Goal: Transaction & Acquisition: Purchase product/service

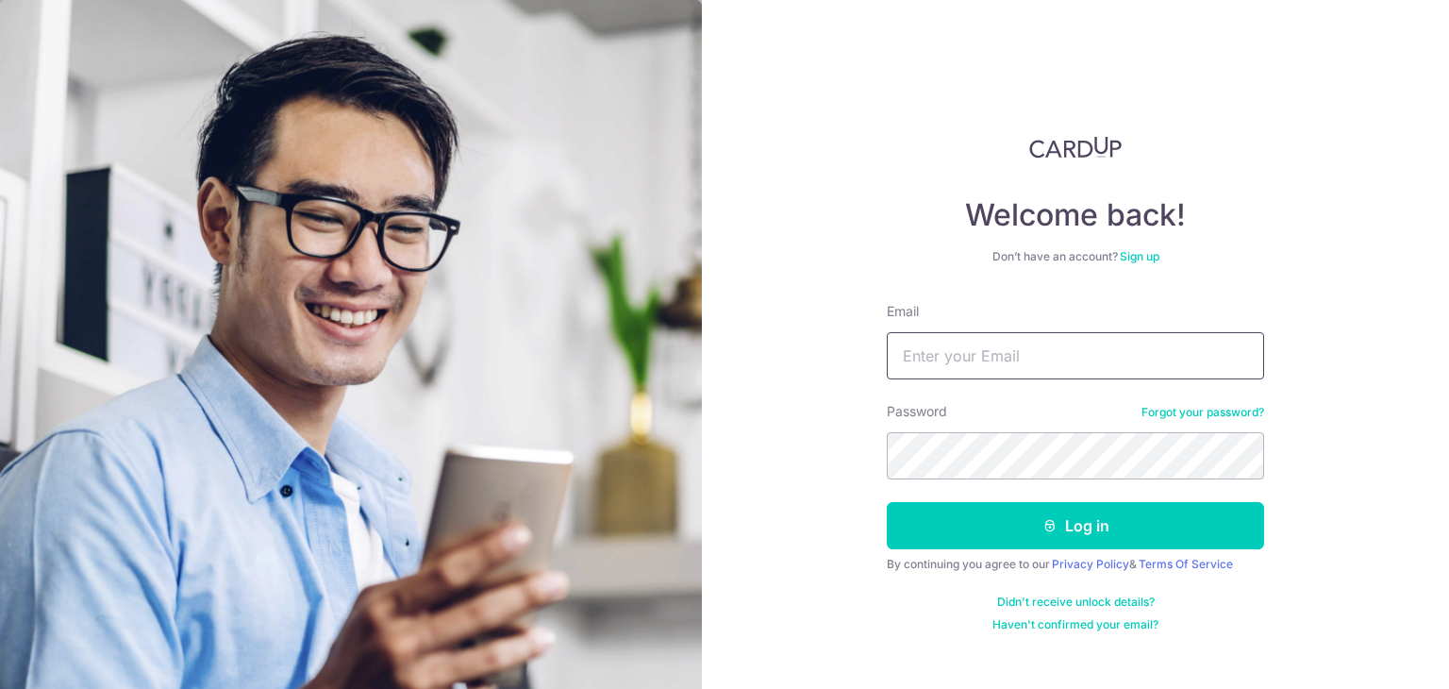
click at [1004, 363] on input "Email" at bounding box center [1075, 355] width 377 height 47
type input "jeromelamjj1@gmail.com"
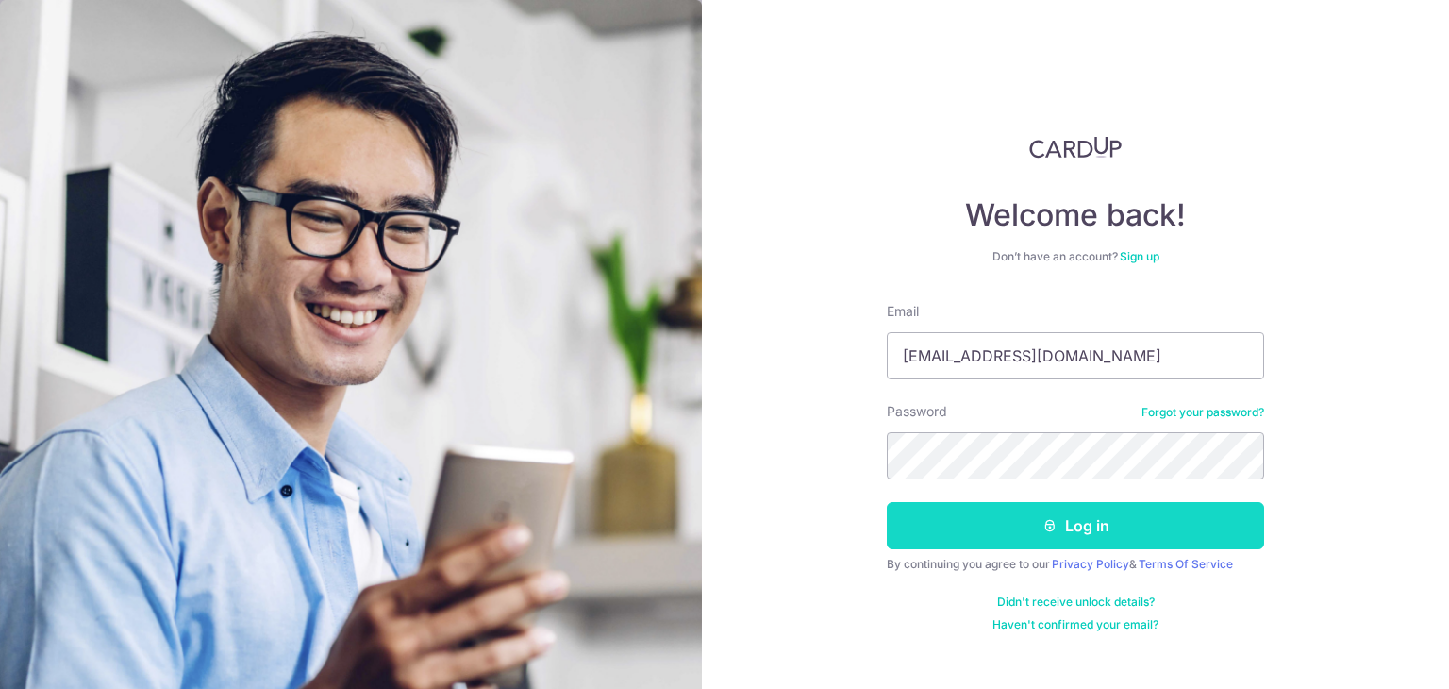
click at [962, 526] on button "Log in" at bounding box center [1075, 525] width 377 height 47
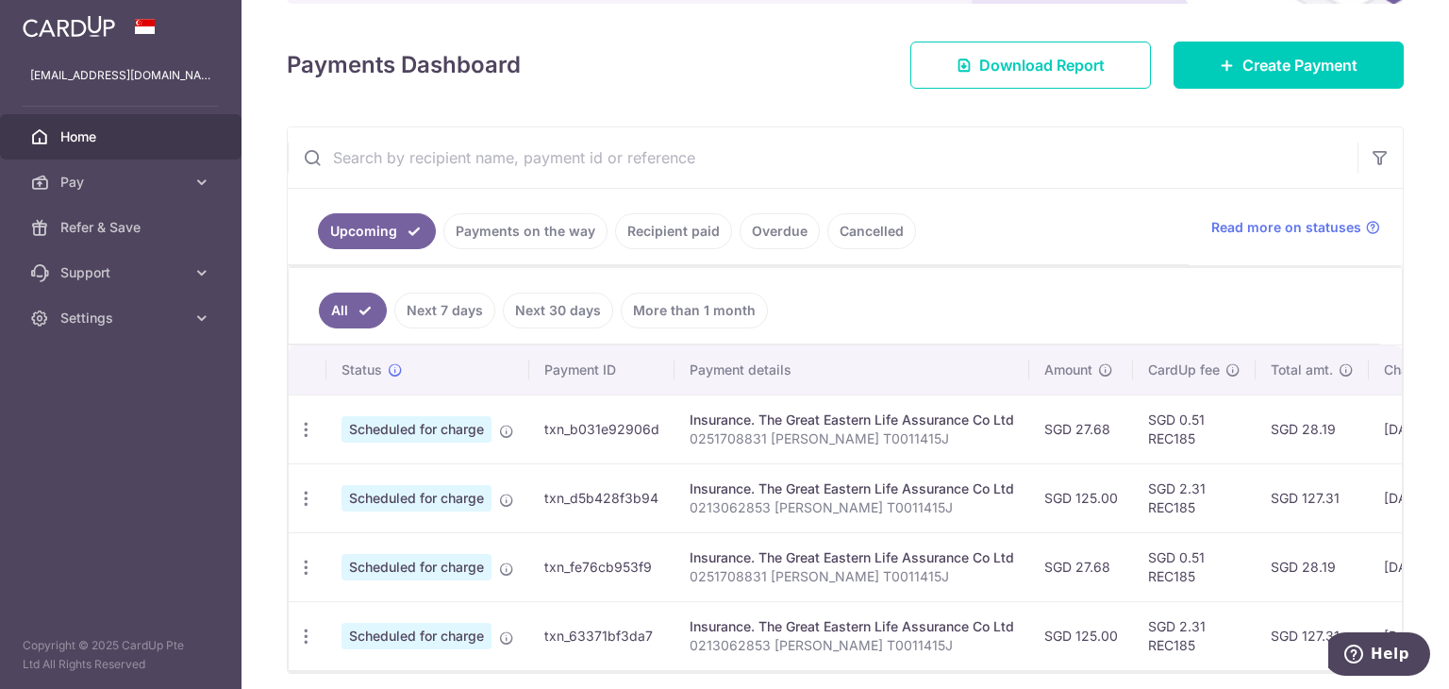
scroll to position [223, 0]
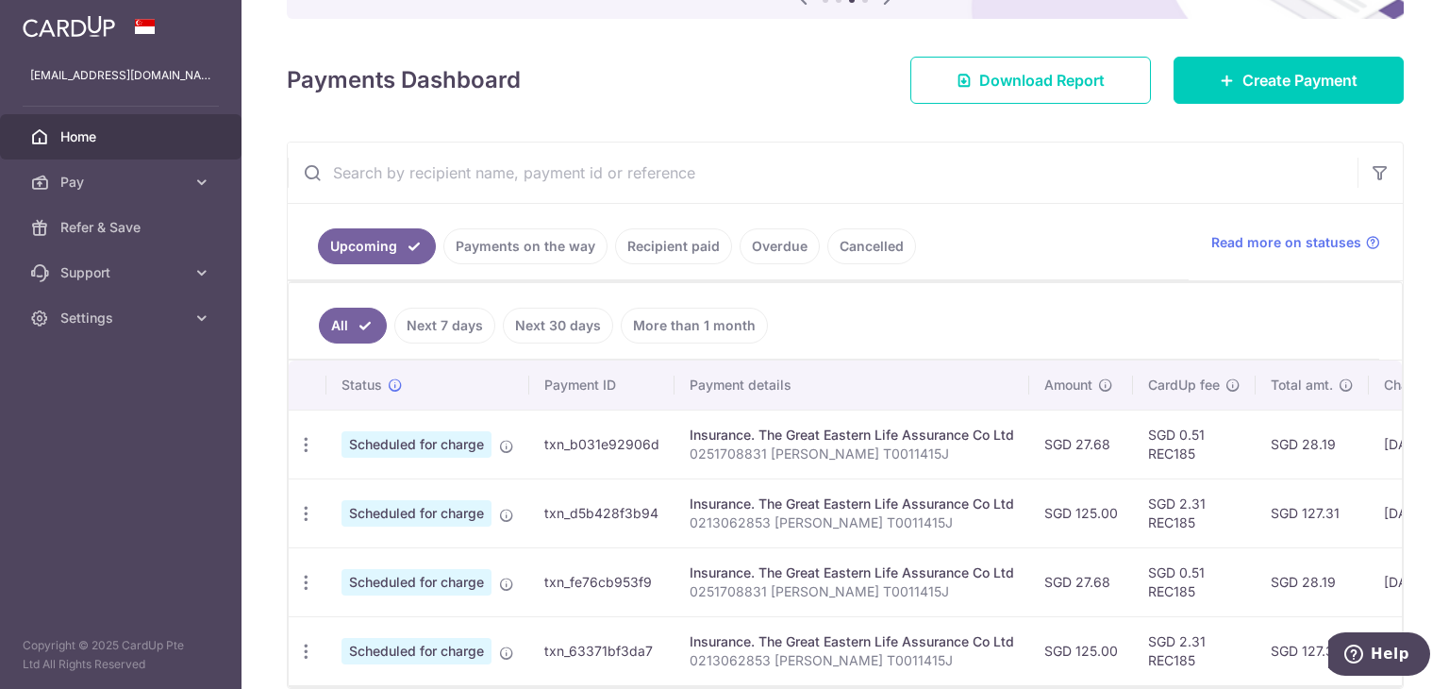
click at [861, 243] on link "Cancelled" at bounding box center [872, 246] width 89 height 36
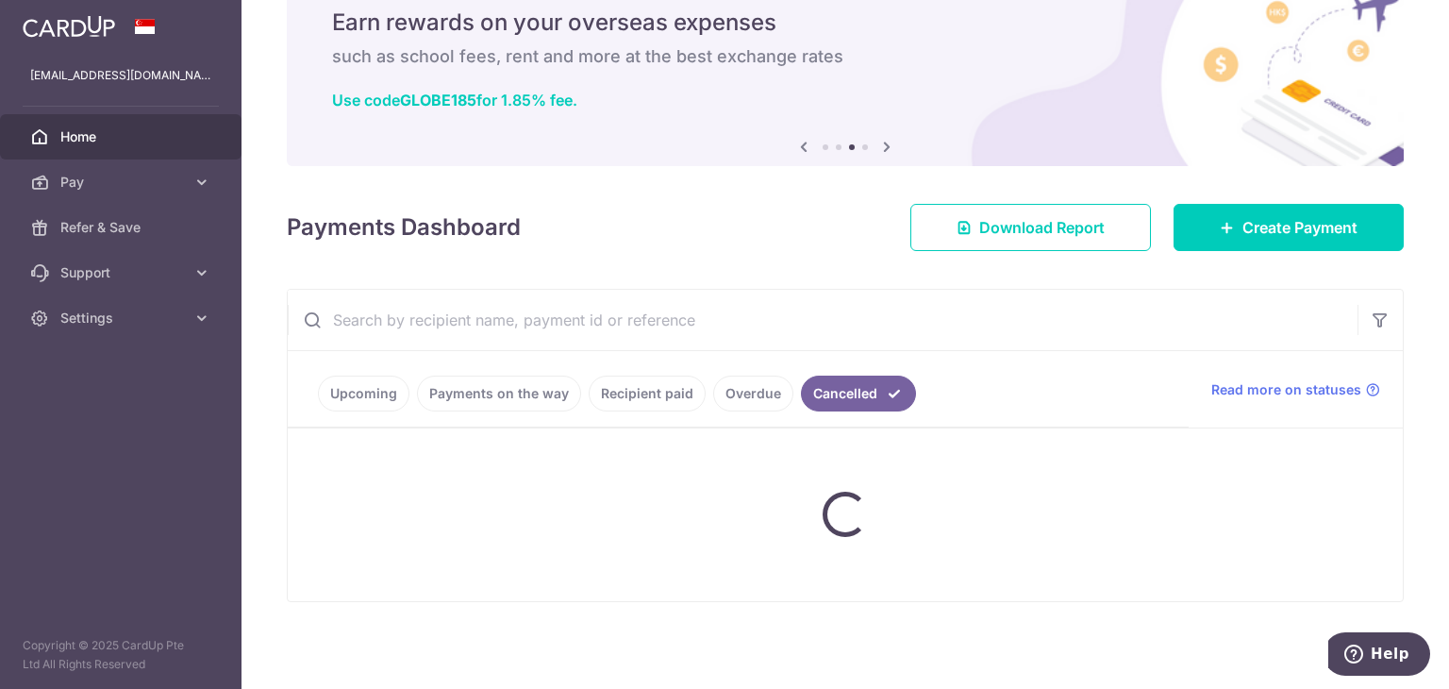
scroll to position [32, 0]
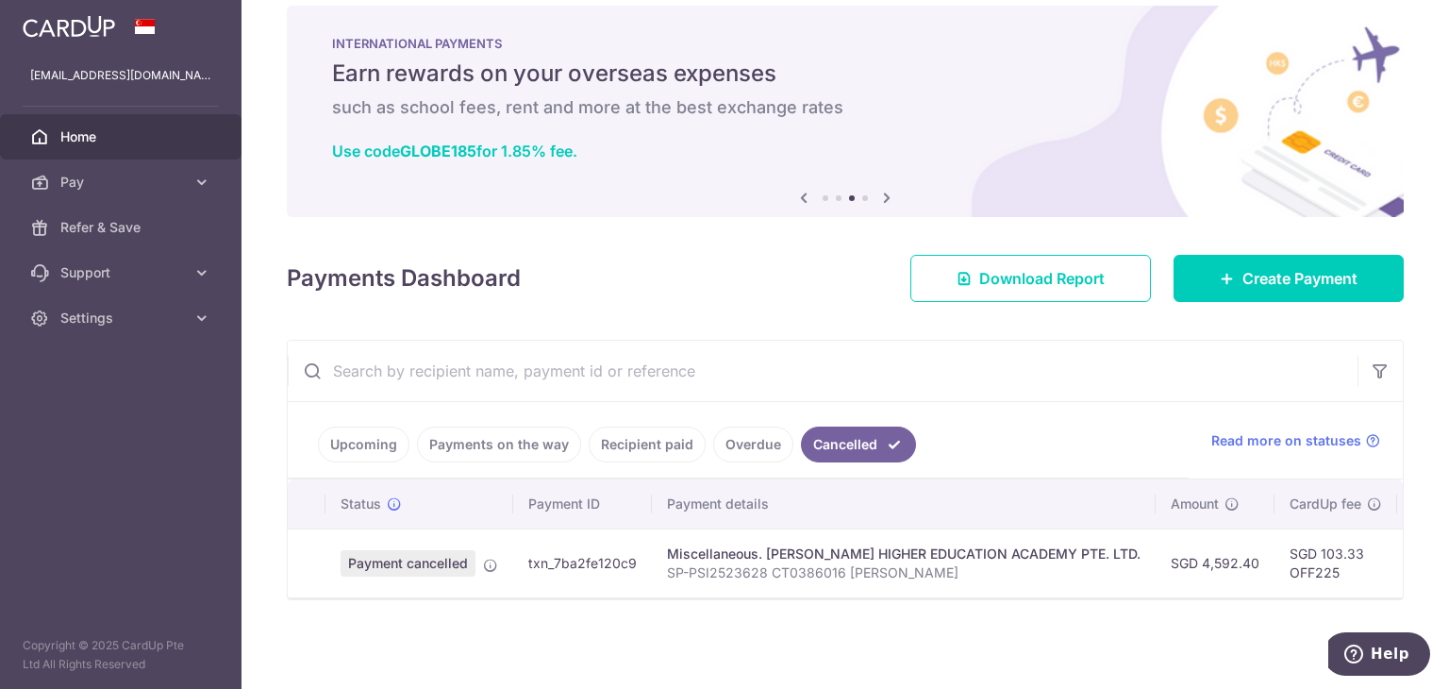
click at [384, 434] on link "Upcoming" at bounding box center [364, 445] width 92 height 36
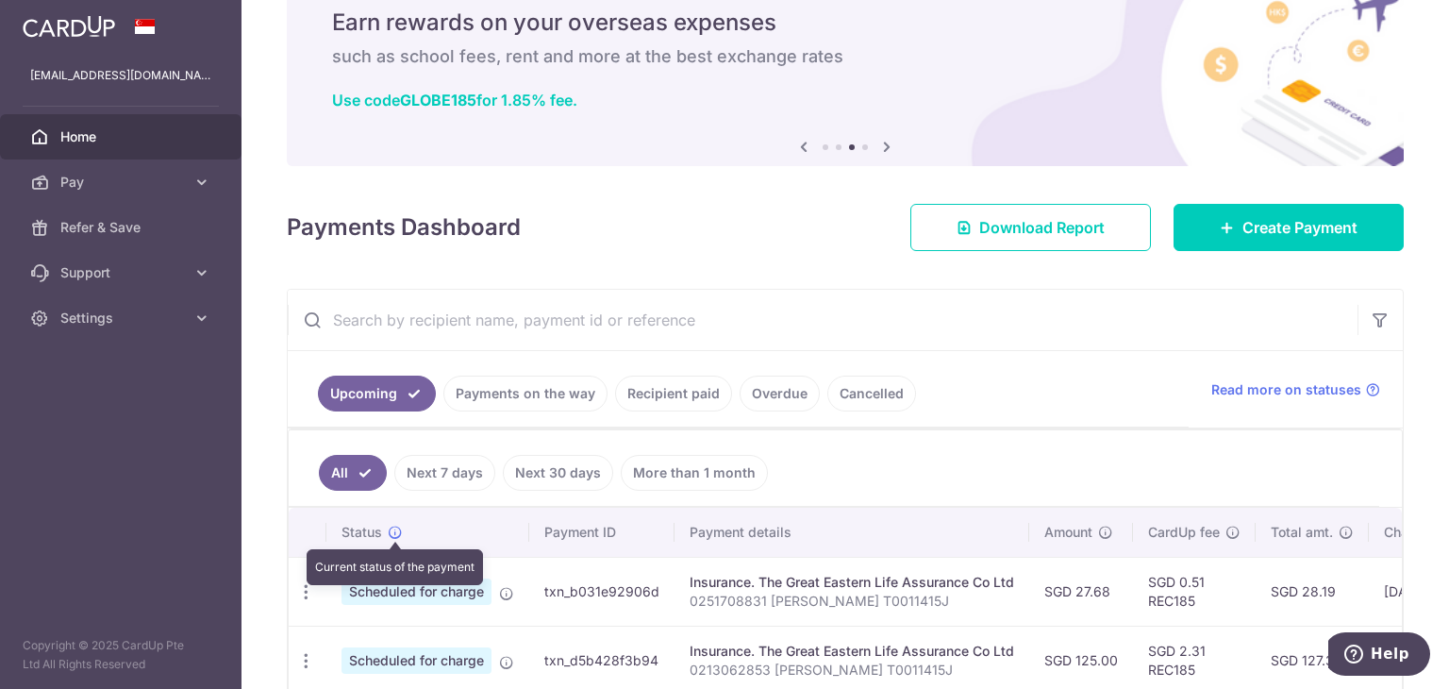
scroll to position [223, 0]
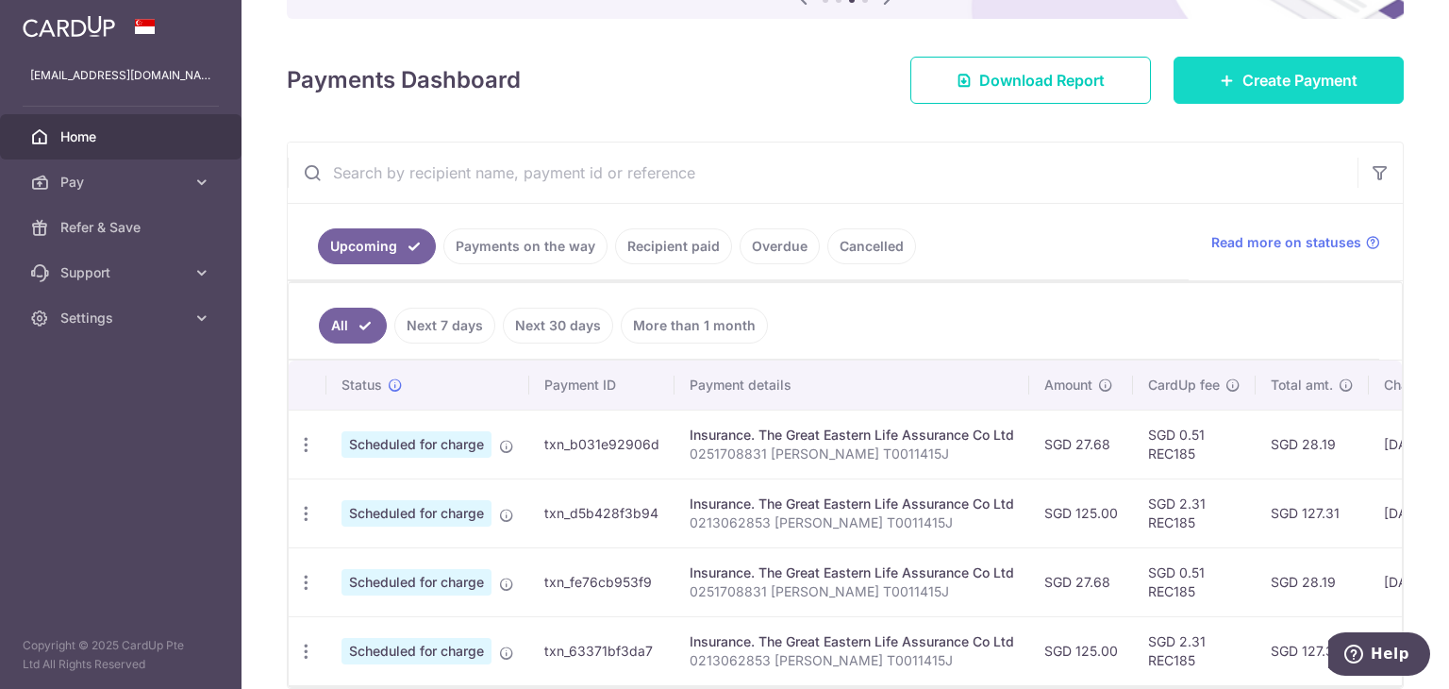
drag, startPoint x: 1285, startPoint y: 59, endPoint x: 1269, endPoint y: 63, distance: 16.7
click at [1286, 59] on link "Create Payment" at bounding box center [1289, 80] width 230 height 47
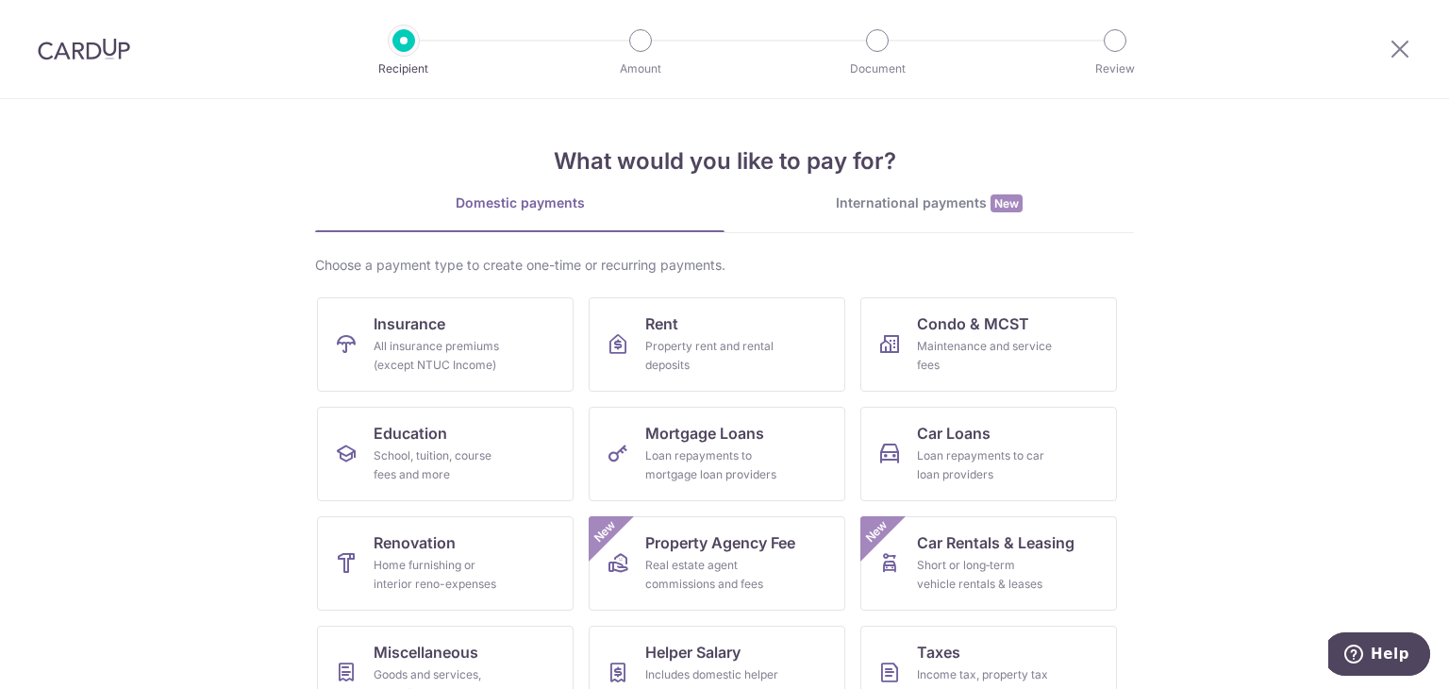
scroll to position [94, 0]
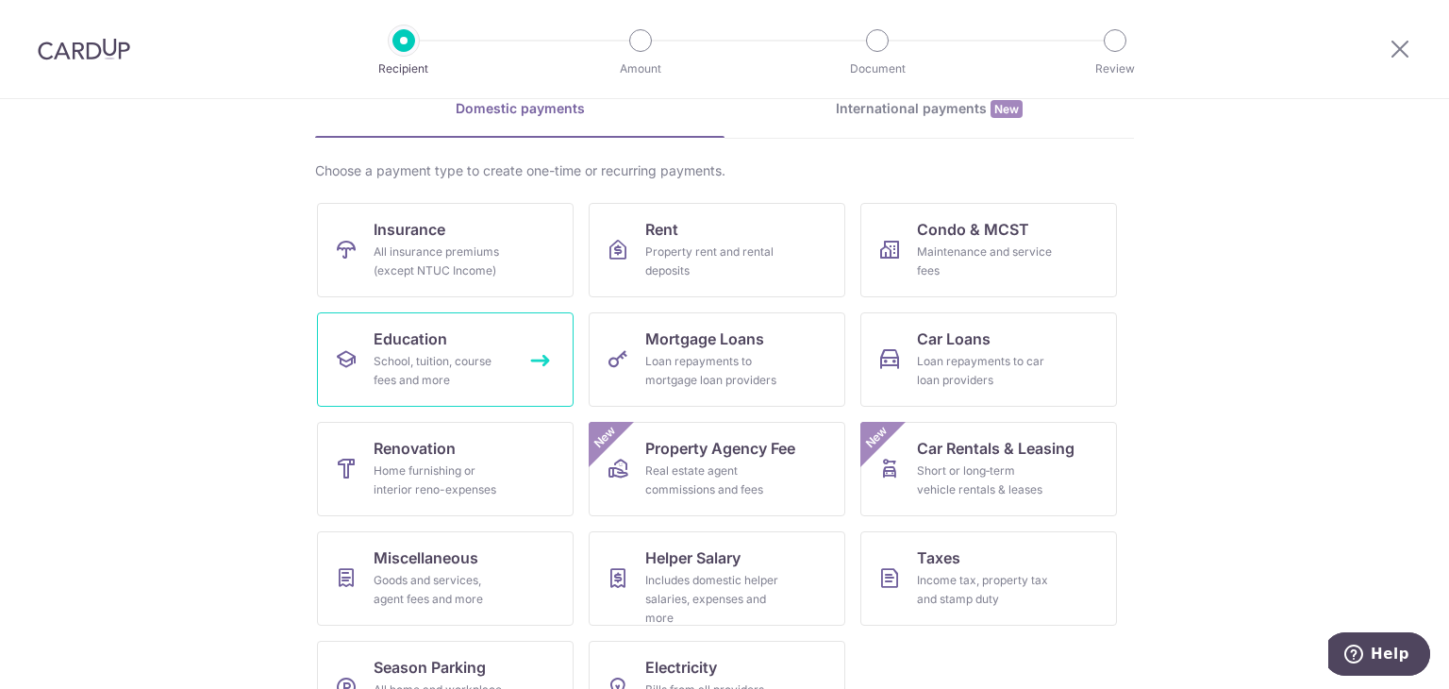
click at [448, 336] on link "Education School, tuition, course fees and more" at bounding box center [445, 359] width 257 height 94
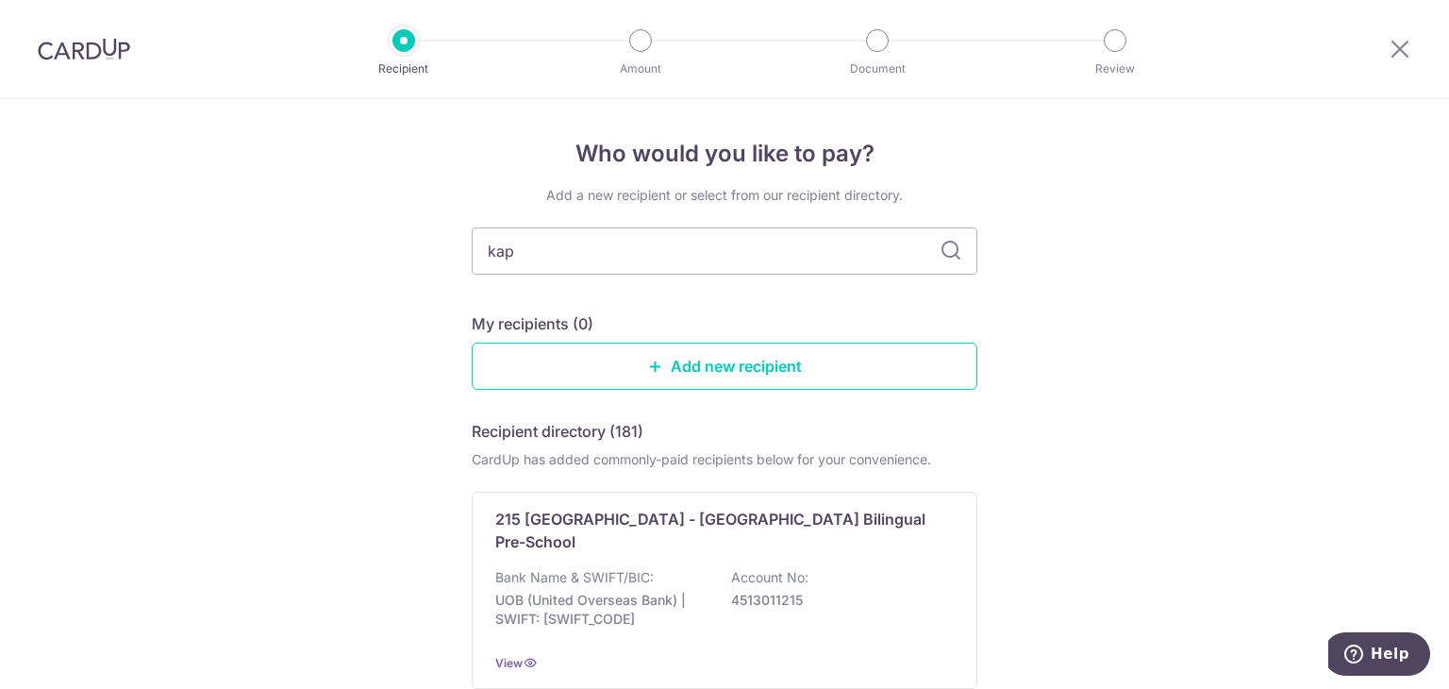
type input "kapl"
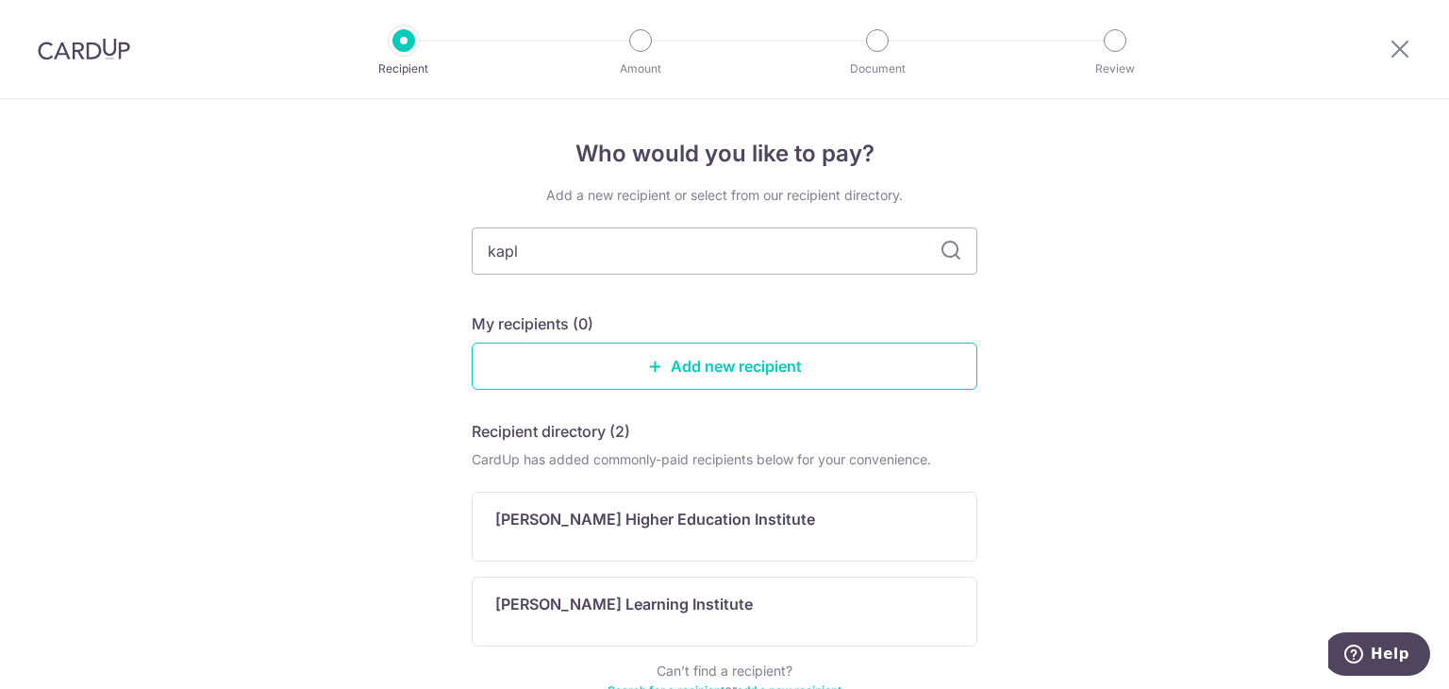
drag, startPoint x: 629, startPoint y: 516, endPoint x: 572, endPoint y: 488, distance: 64.1
click at [629, 516] on p "[PERSON_NAME] Higher Education Institute" at bounding box center [655, 519] width 320 height 23
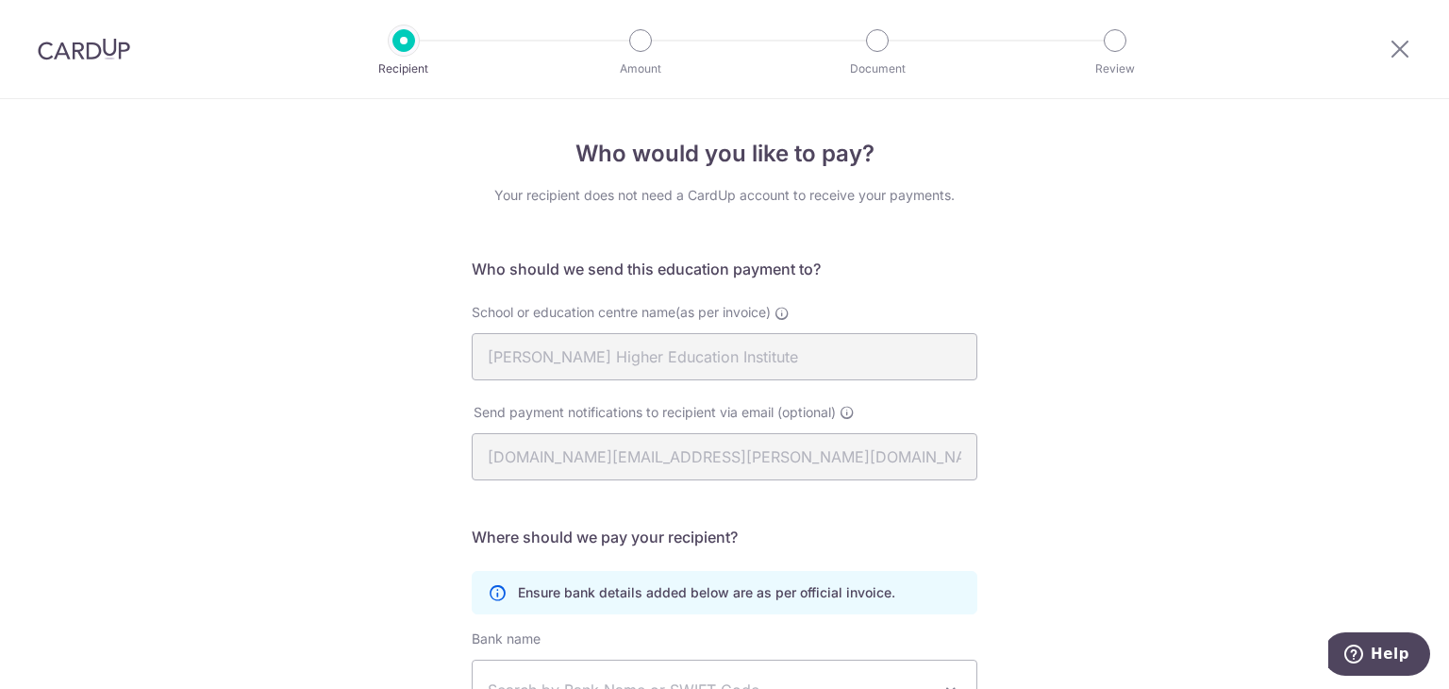
scroll to position [189, 0]
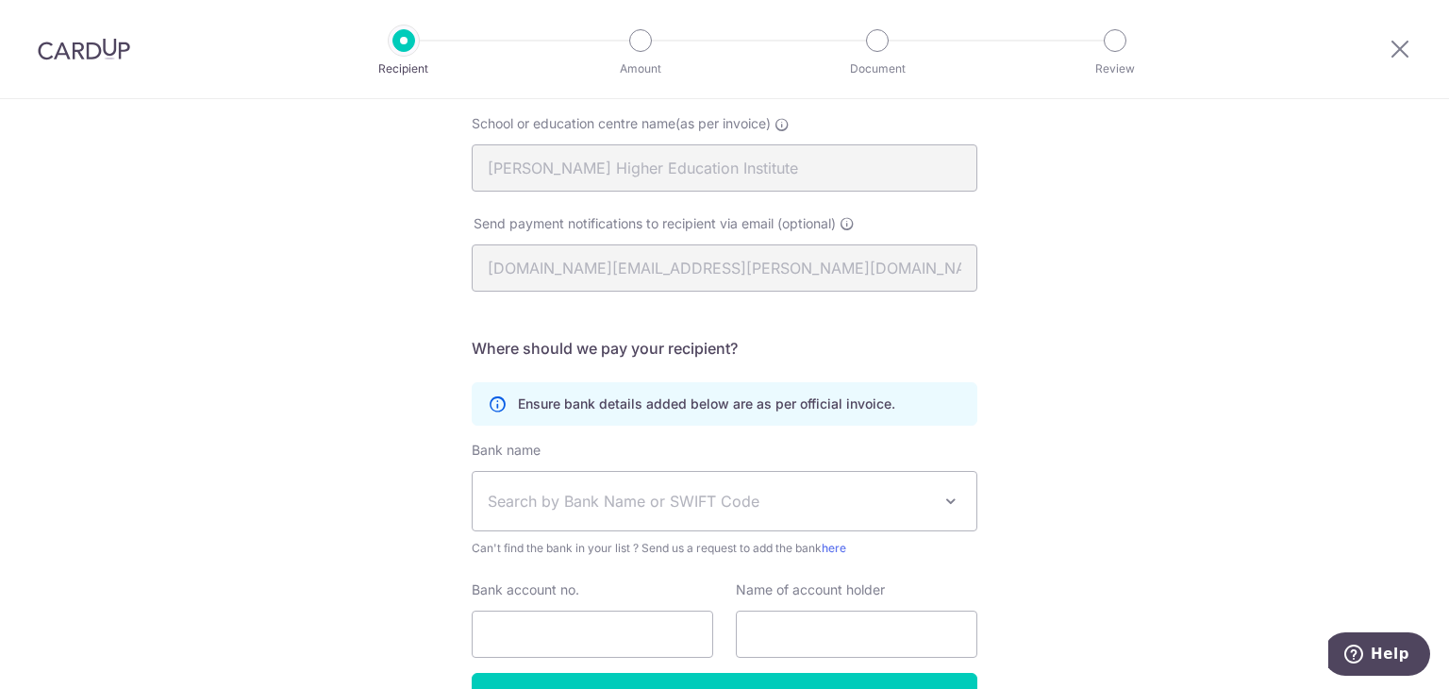
click at [607, 499] on span "Search by Bank Name or SWIFT Code" at bounding box center [709, 501] width 443 height 23
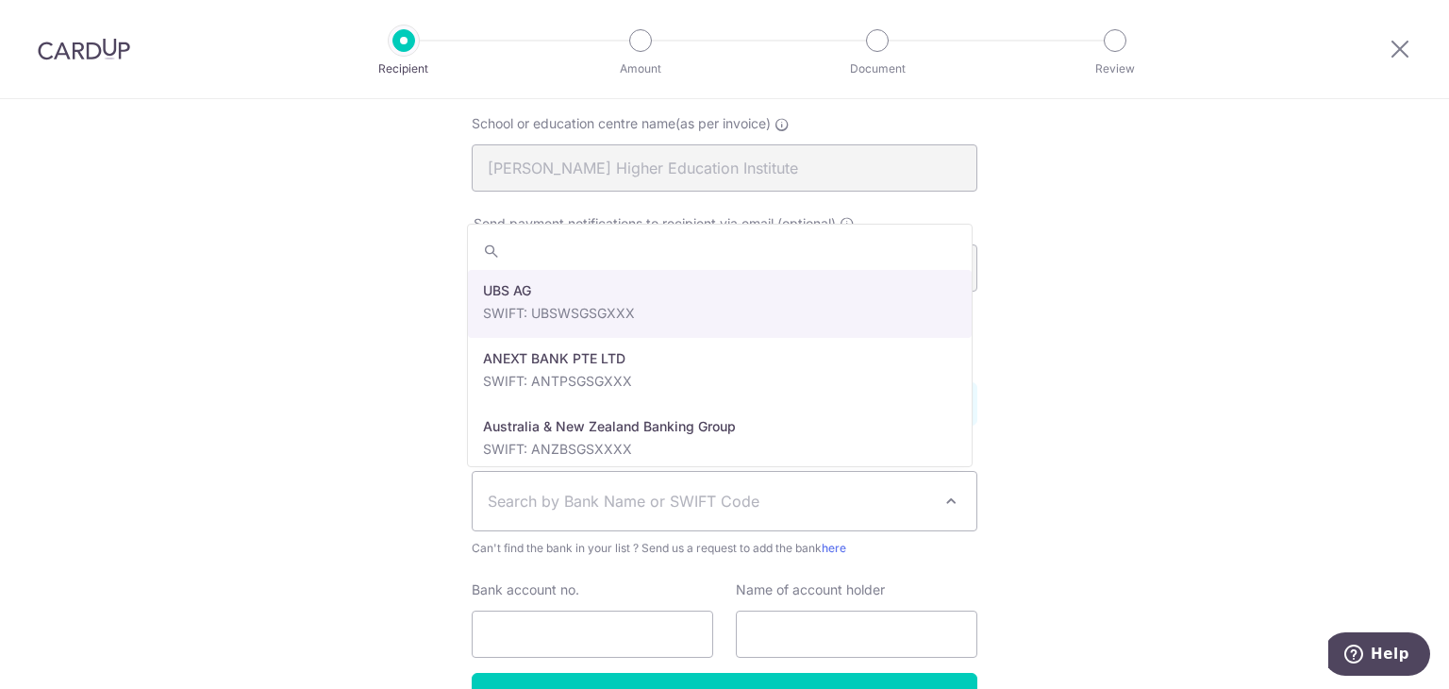
click at [1076, 249] on div "Who would you like to pay? Your recipient does not need a CardUp account to rec…" at bounding box center [724, 359] width 1449 height 898
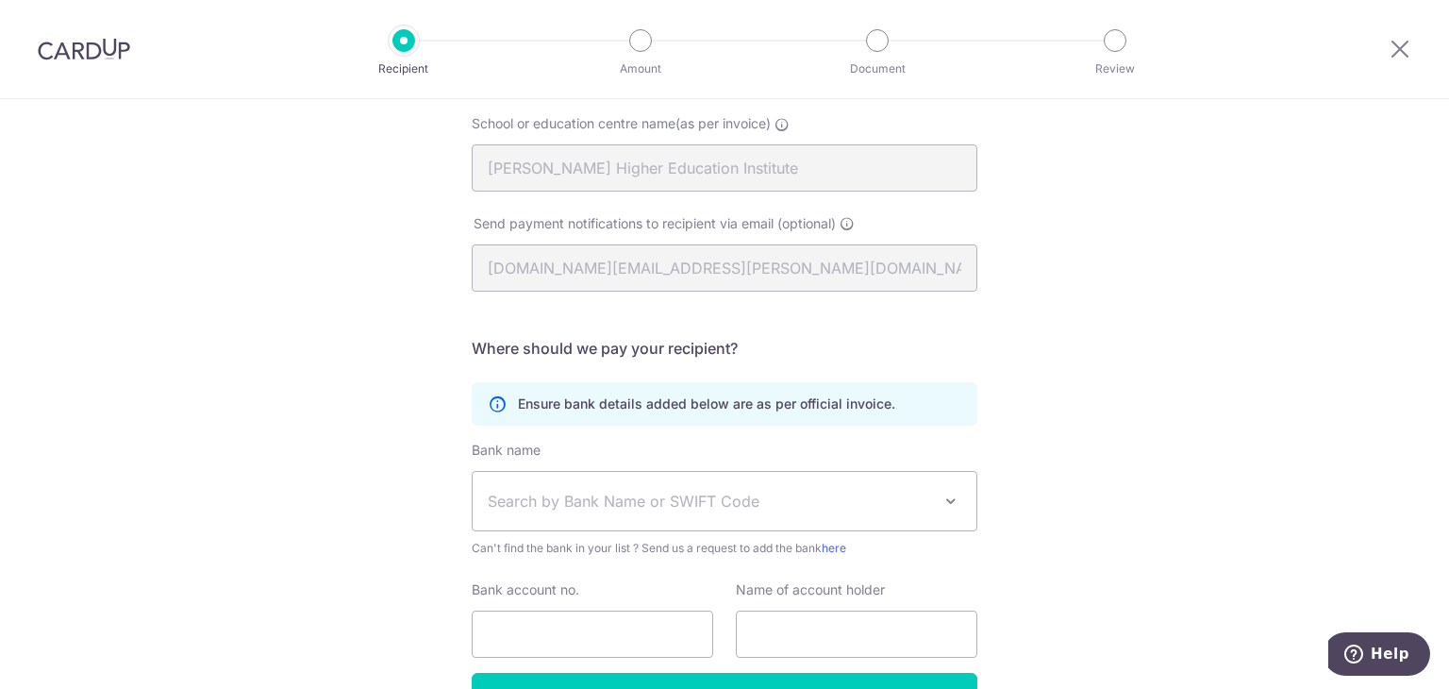
click at [544, 484] on span "Search by Bank Name or SWIFT Code" at bounding box center [725, 501] width 504 height 59
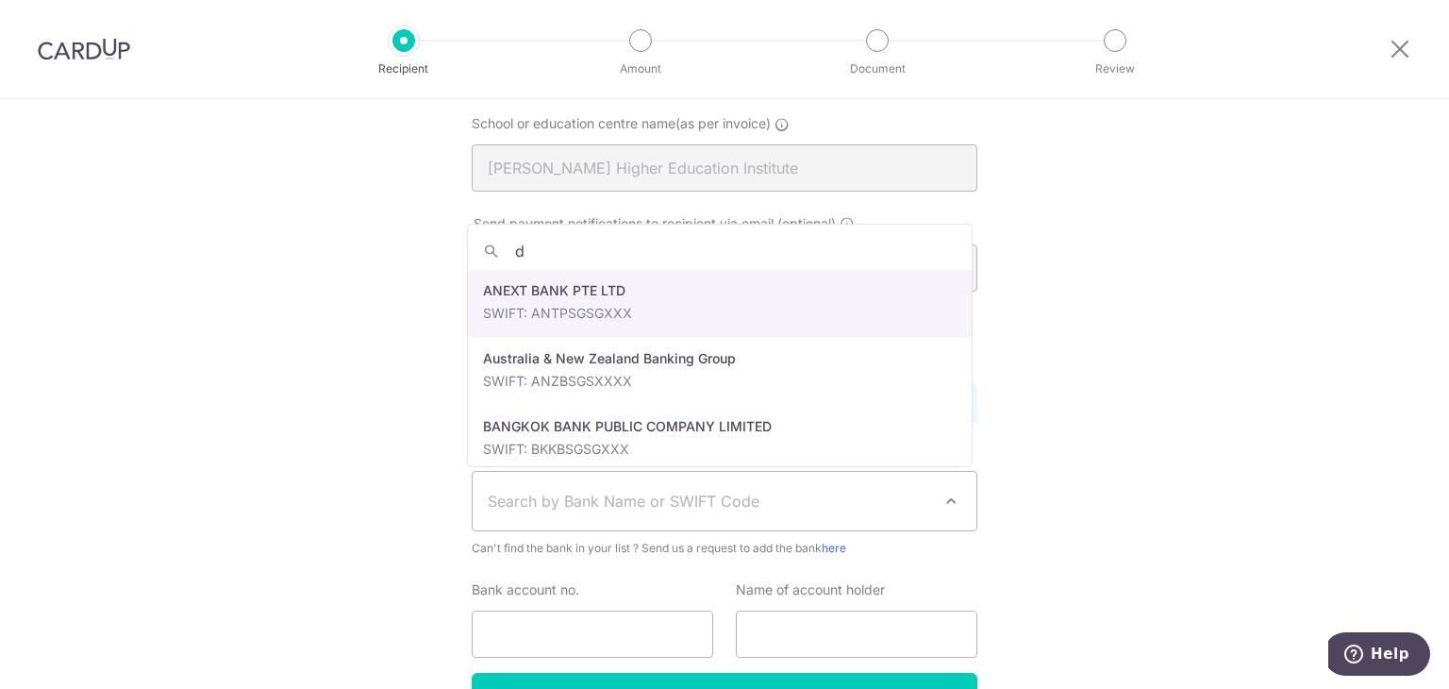
type input "db"
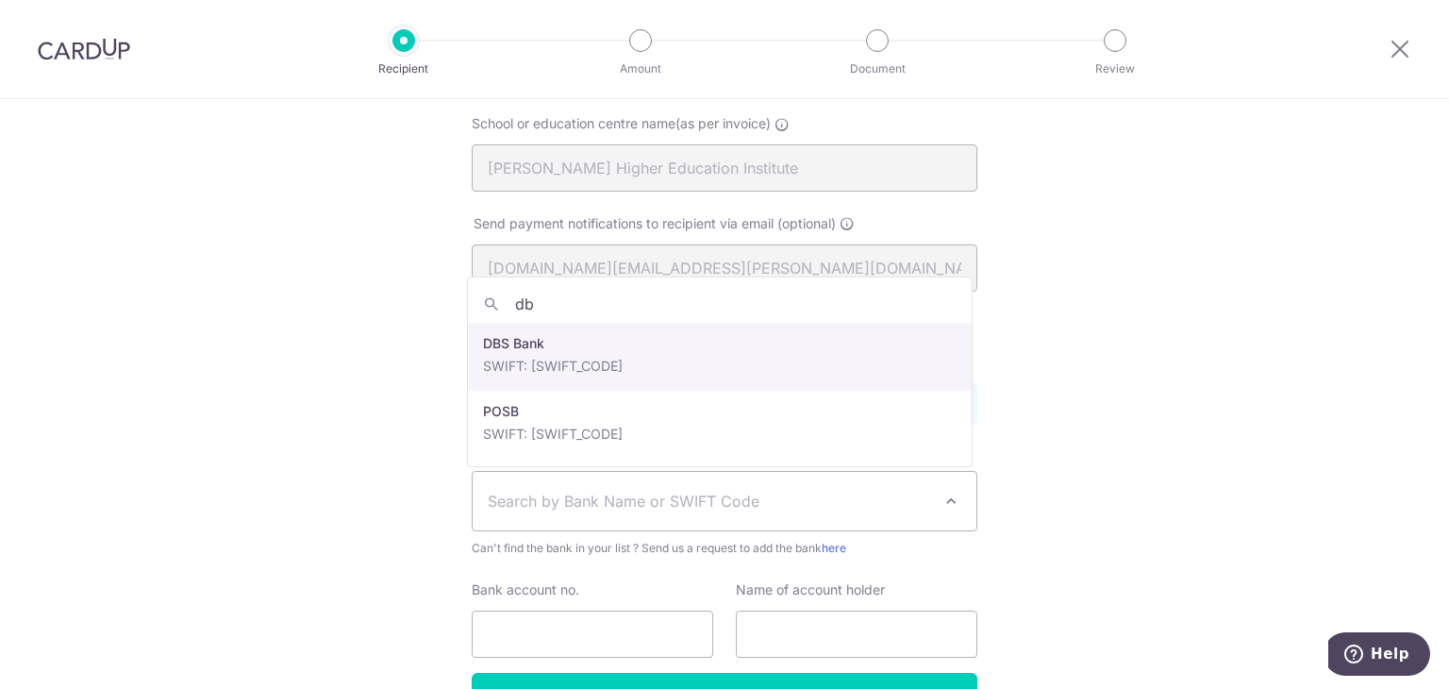
select select "6"
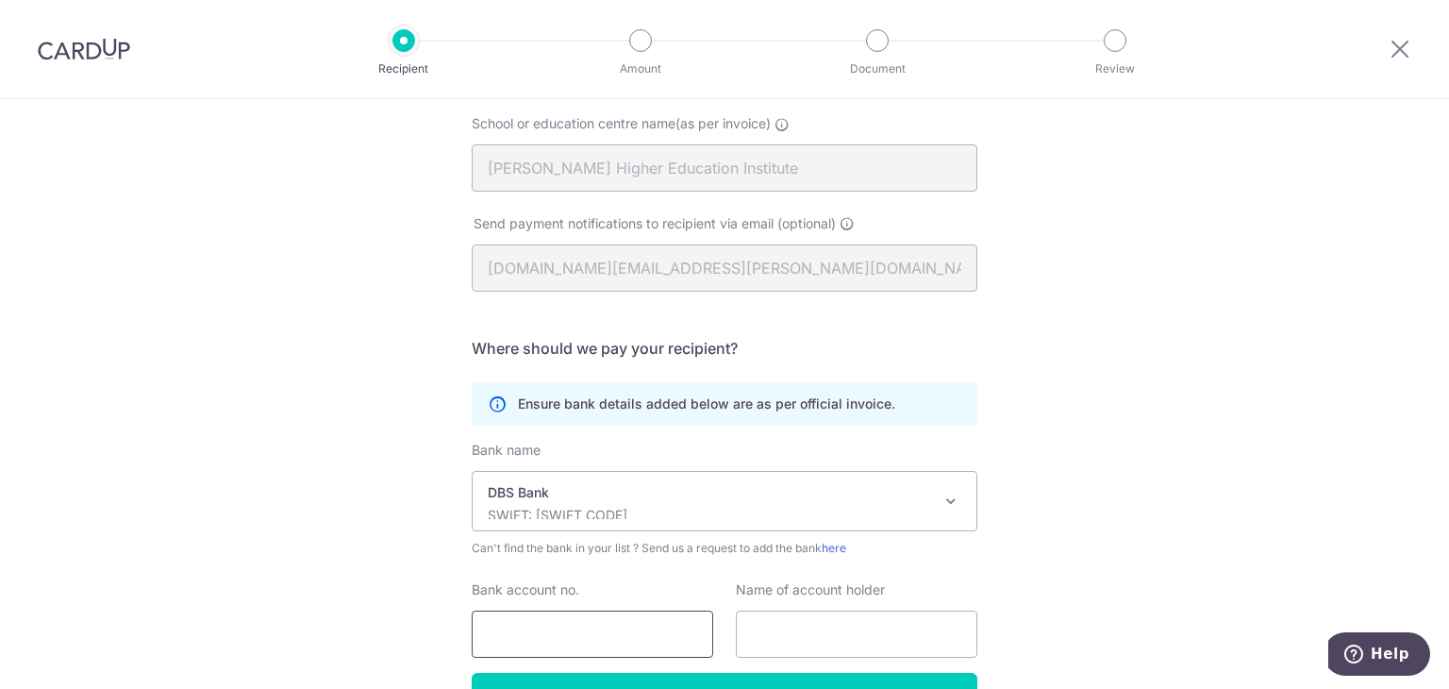
click at [555, 616] on input "Bank account no." at bounding box center [593, 633] width 242 height 47
paste input "001-900452-7"
type input "001-900452-7"
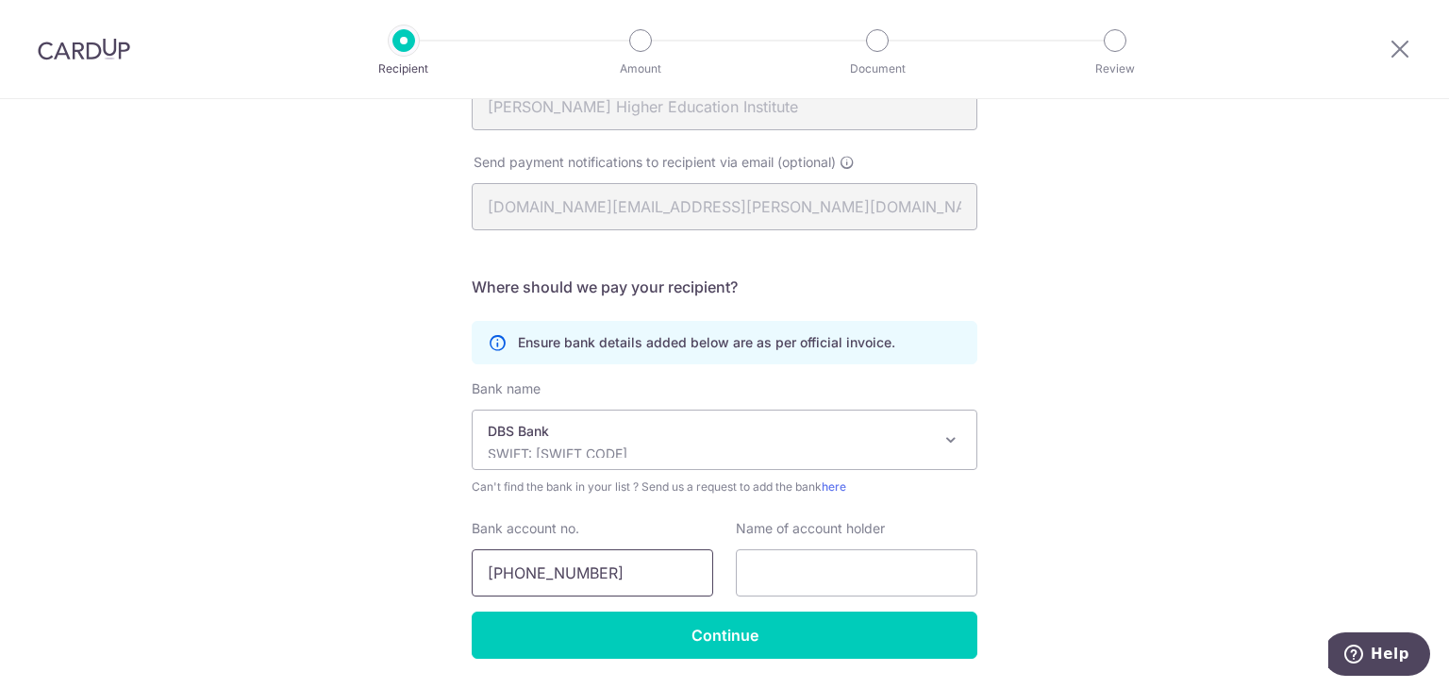
scroll to position [283, 0]
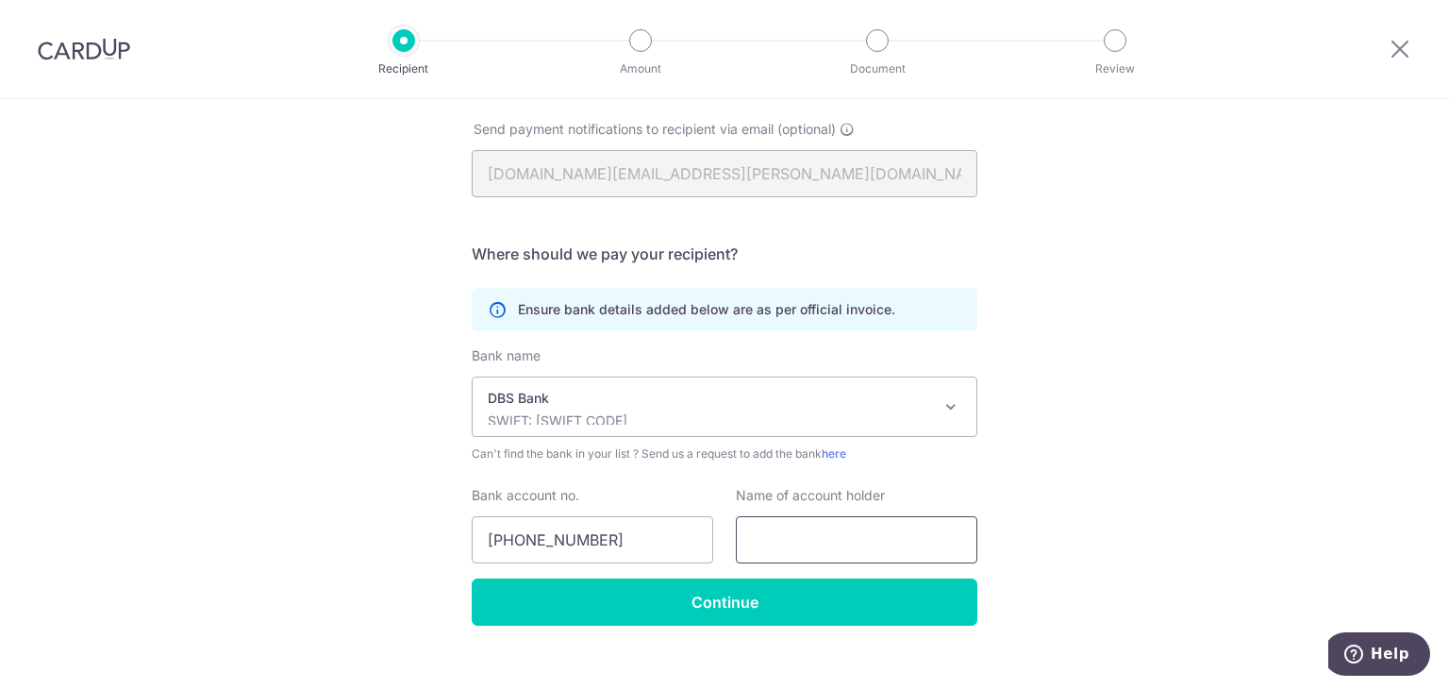
click at [775, 518] on div "Name of account holder" at bounding box center [857, 524] width 242 height 77
click at [781, 527] on input "text" at bounding box center [857, 539] width 242 height 47
paste input "Kaplan Higher Education Academy Pte Ltd"
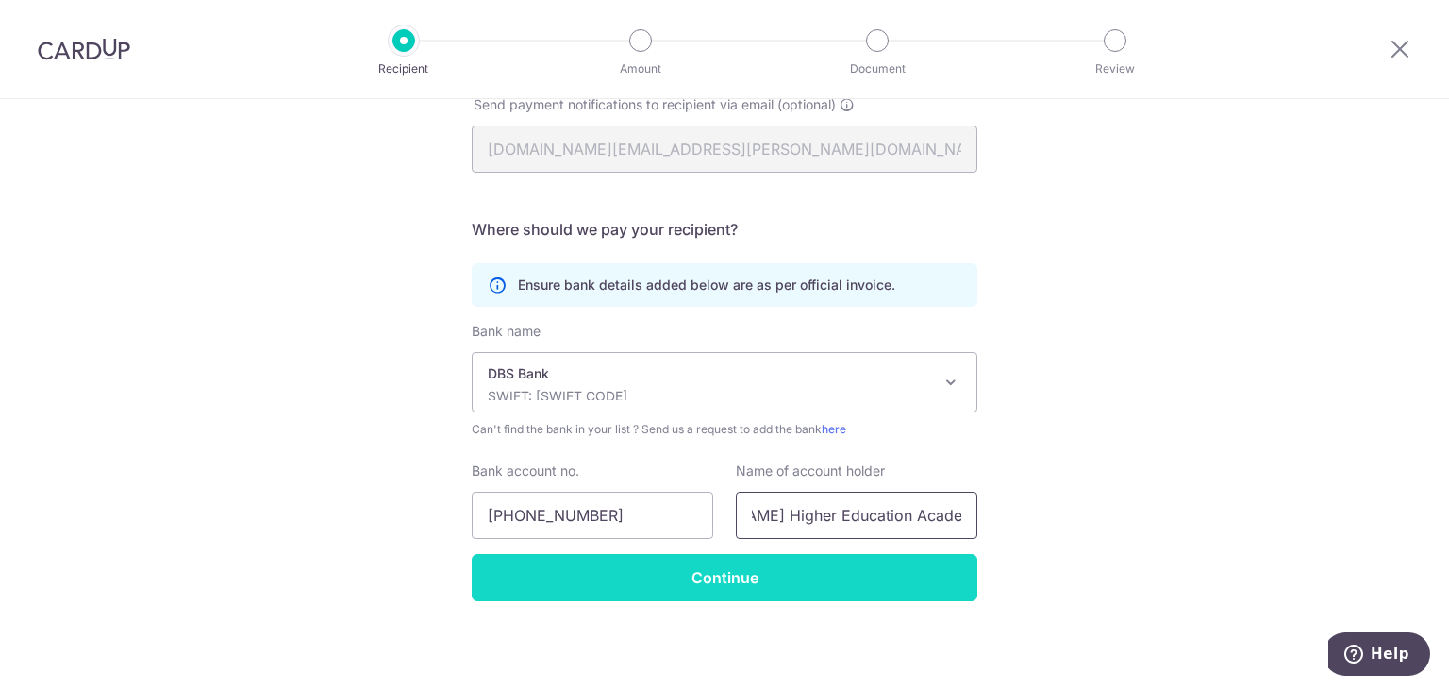
type input "Kaplan Higher Education Academy Pte Ltd"
click at [762, 571] on input "Continue" at bounding box center [725, 577] width 506 height 47
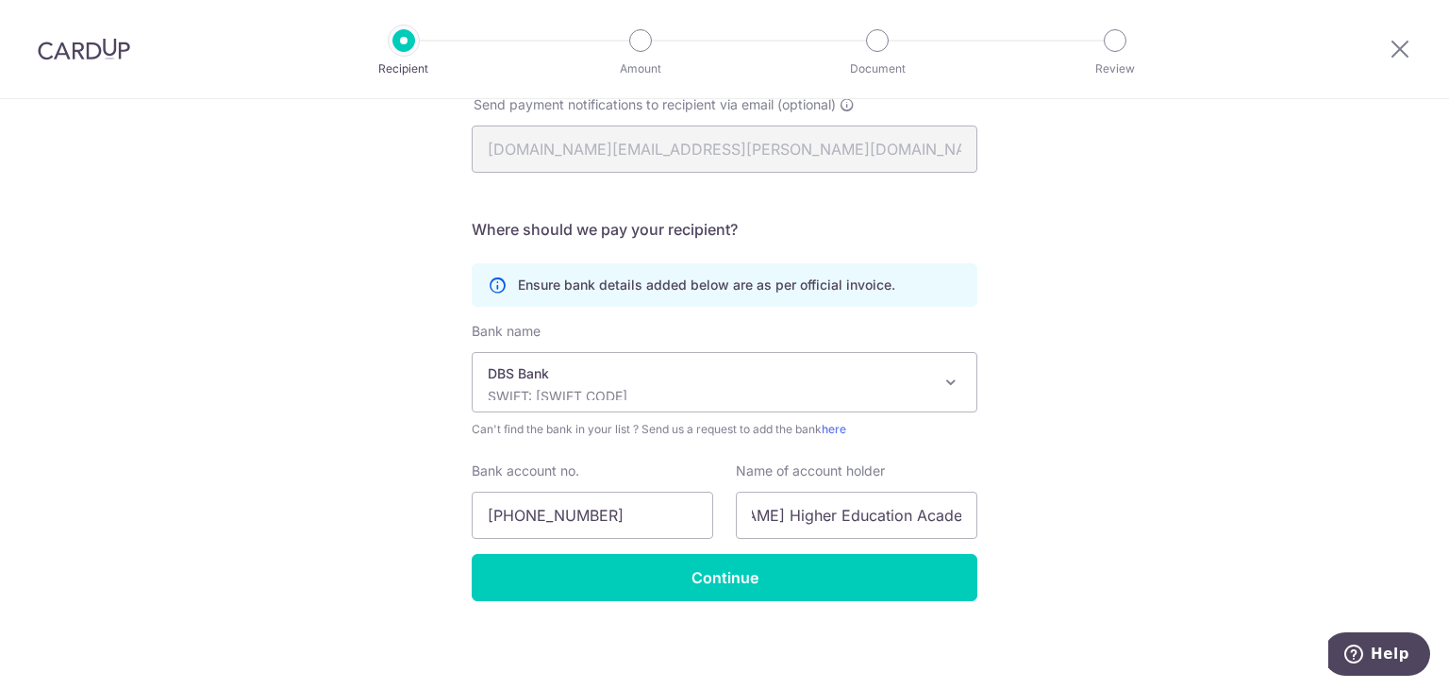
scroll to position [0, 0]
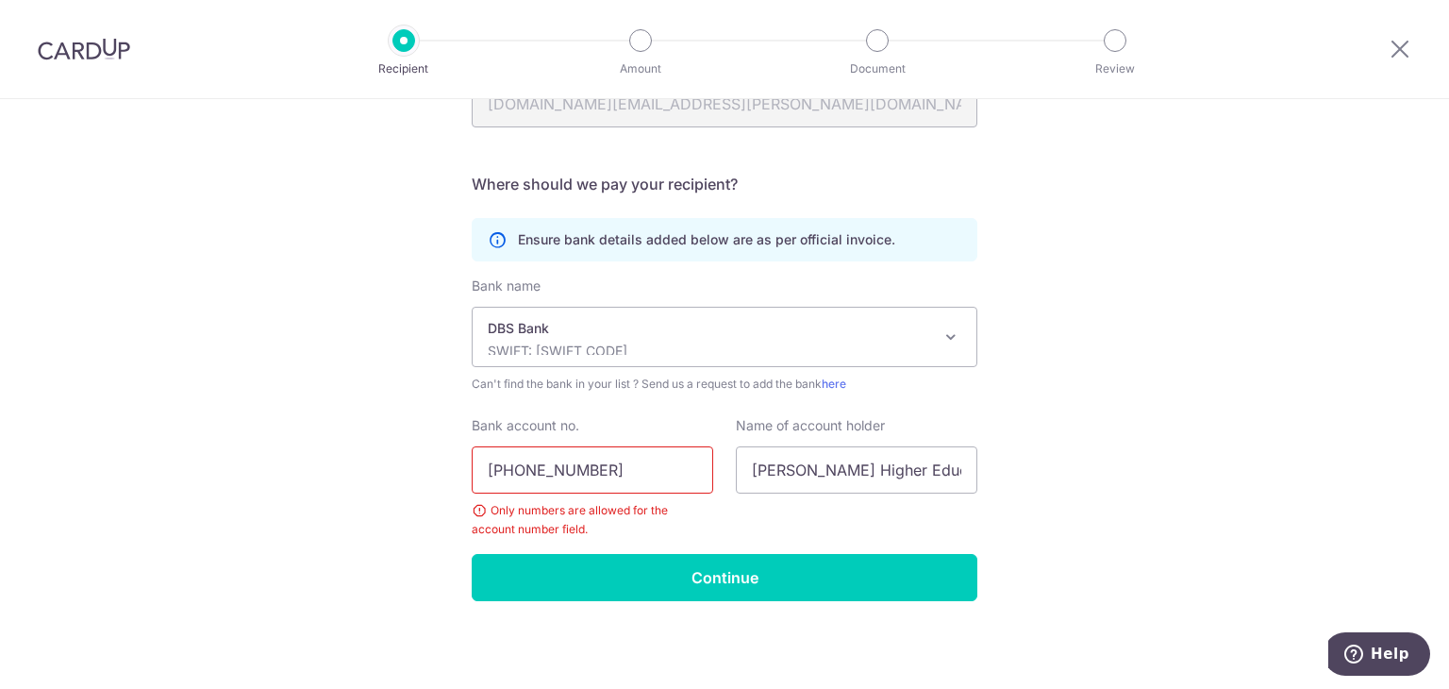
click at [577, 469] on input "[PHONE_NUMBER]" at bounding box center [593, 469] width 242 height 47
click at [516, 473] on input "001-9004527" at bounding box center [593, 469] width 242 height 47
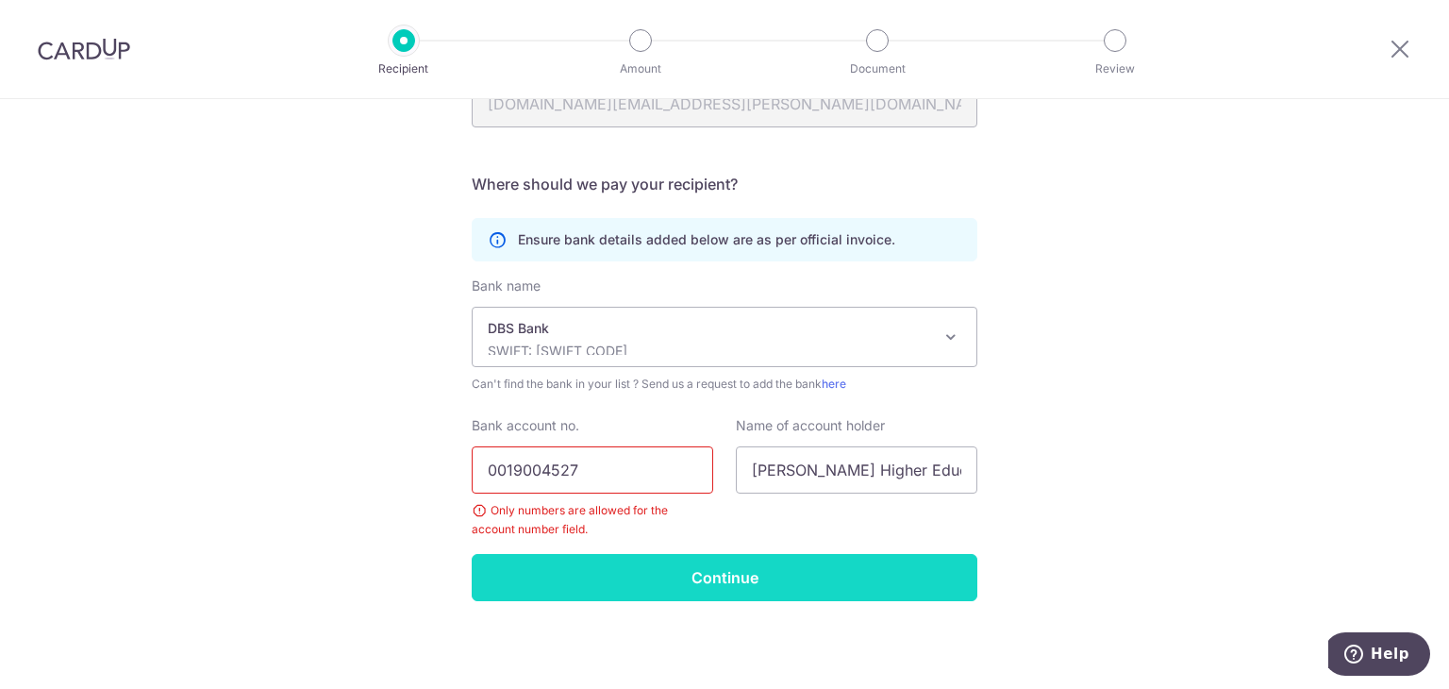
type input "0019004527"
click at [619, 576] on input "Continue" at bounding box center [725, 577] width 506 height 47
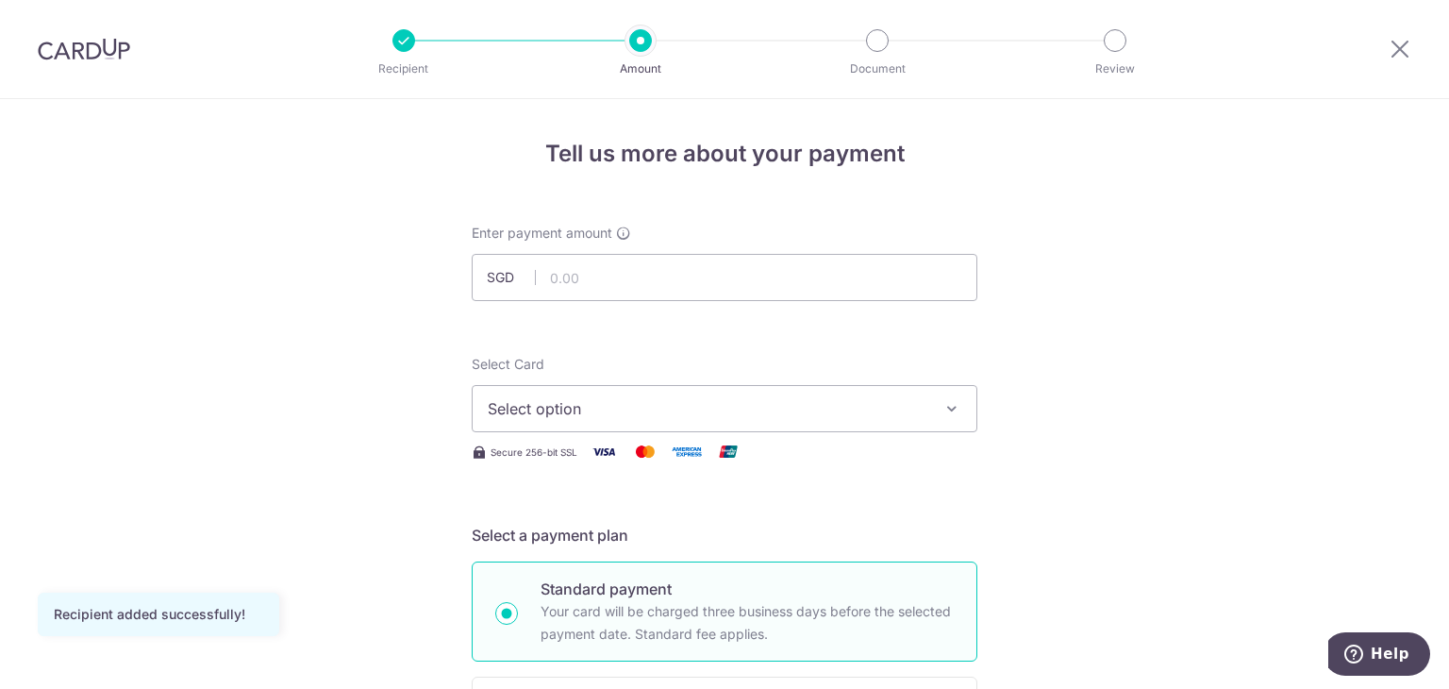
click at [540, 244] on div "Enter payment amount SGD" at bounding box center [725, 262] width 506 height 77
click at [586, 273] on input "text" at bounding box center [725, 277] width 506 height 47
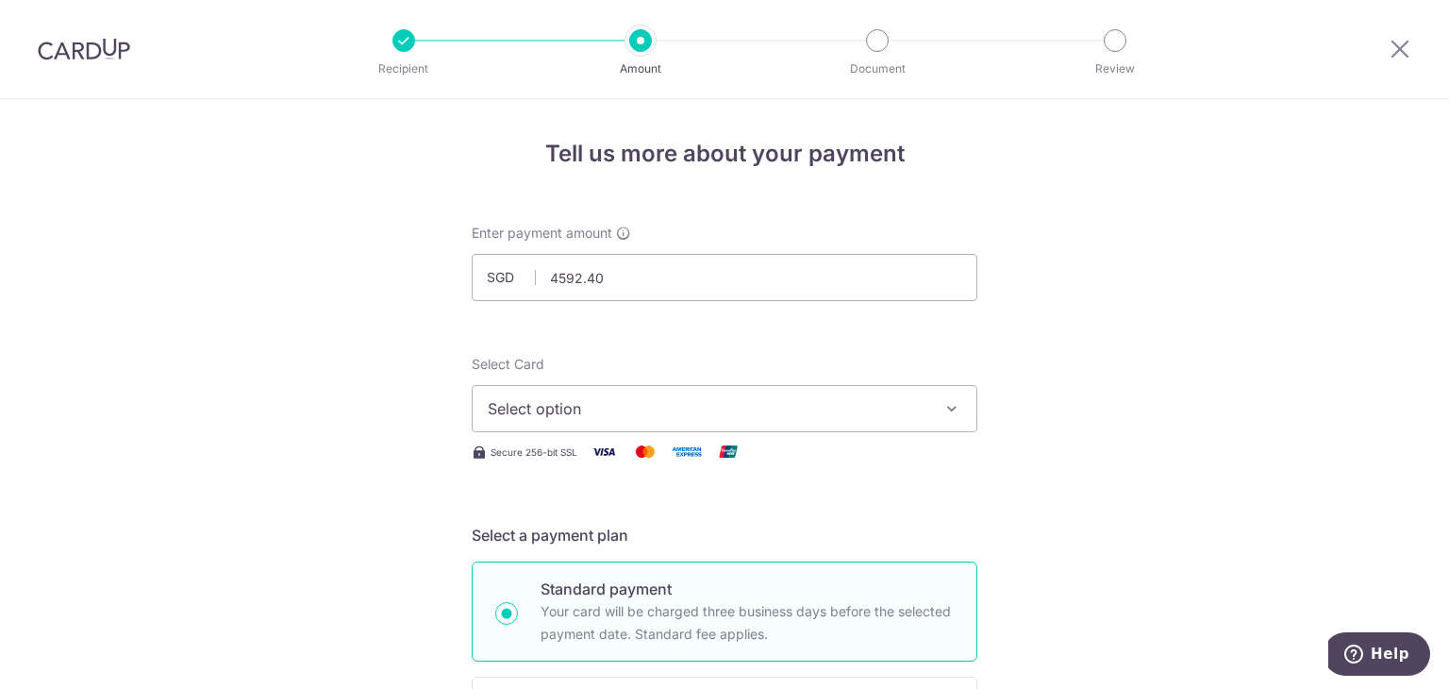
type input "4,592.40"
click at [544, 405] on span "Select option" at bounding box center [708, 408] width 440 height 23
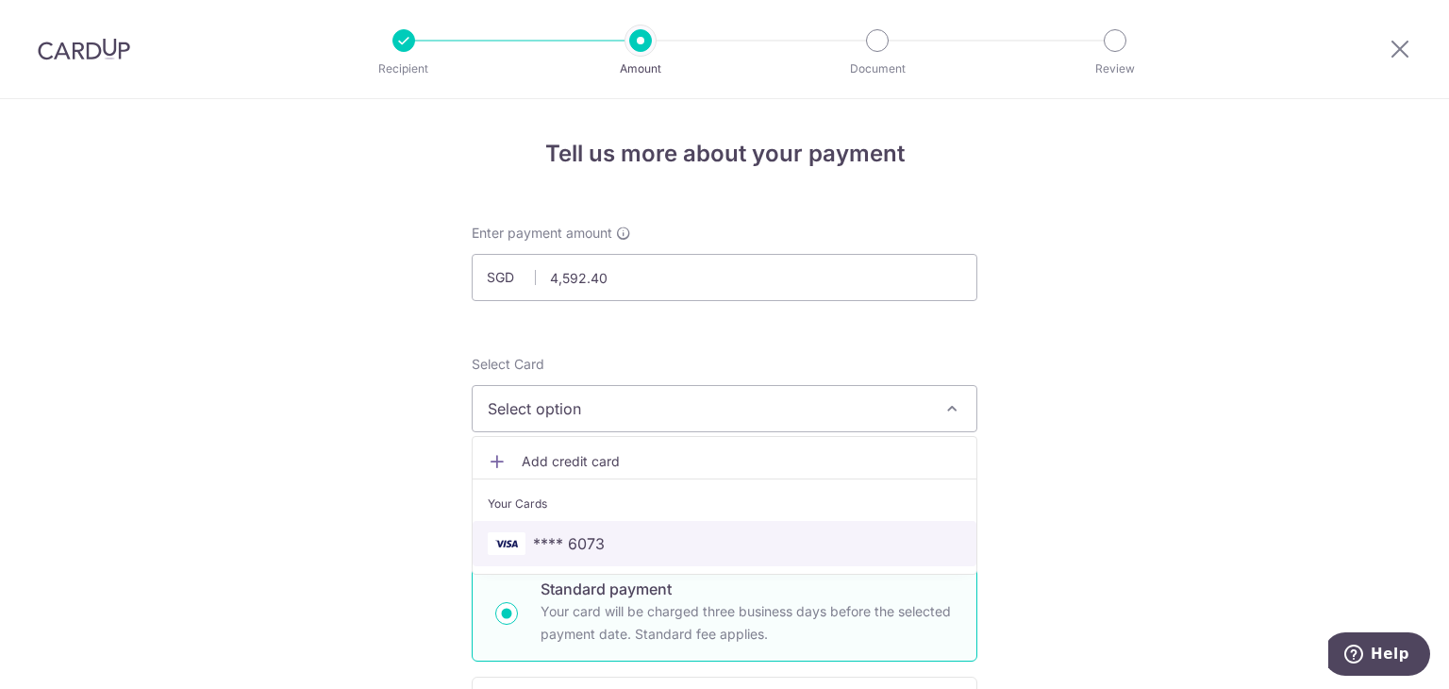
click at [554, 526] on link "**** 6073" at bounding box center [725, 543] width 504 height 45
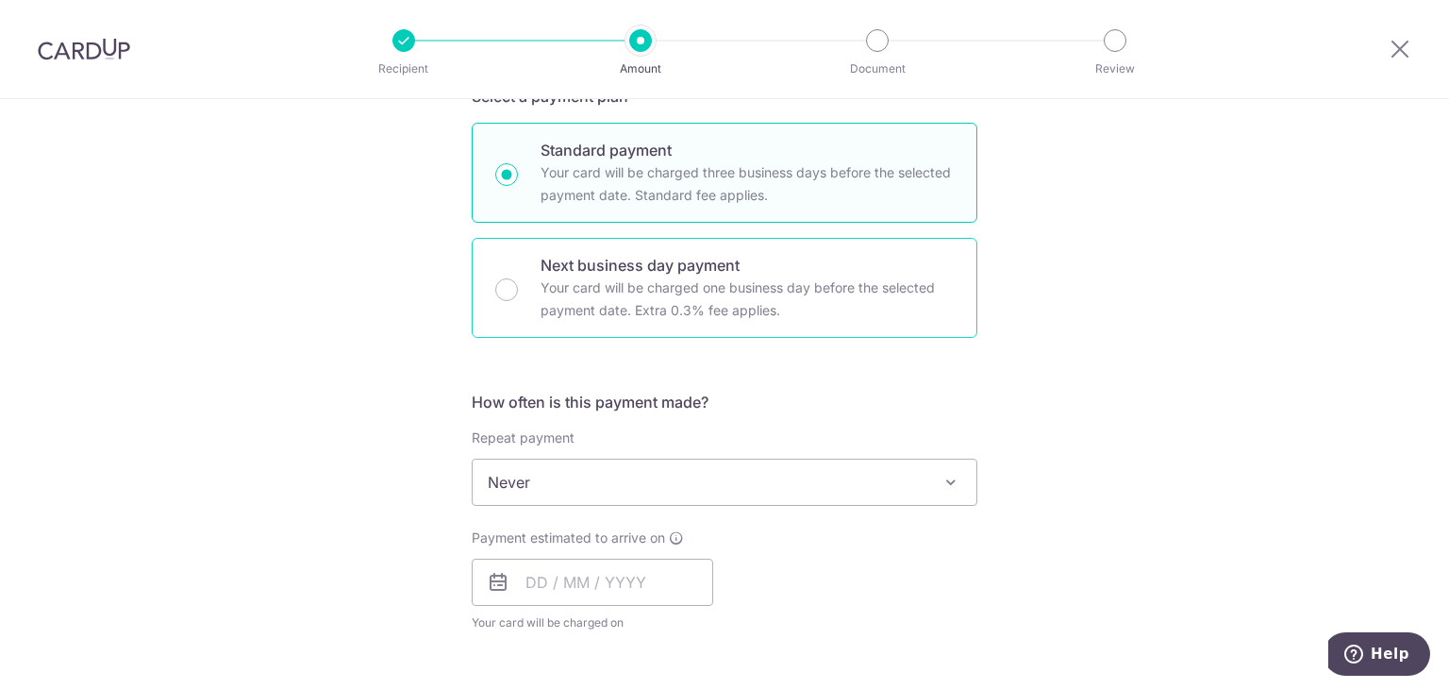
scroll to position [472, 0]
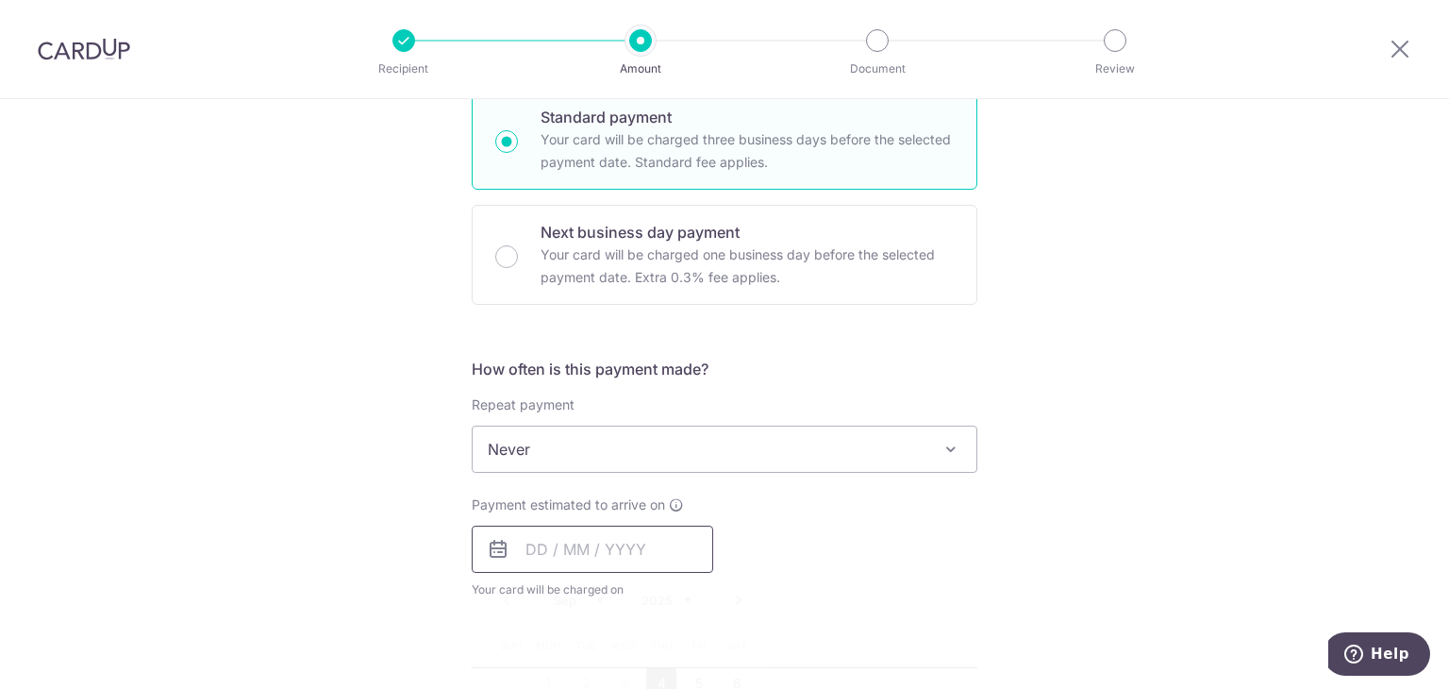
click at [593, 540] on input "text" at bounding box center [593, 549] width 242 height 47
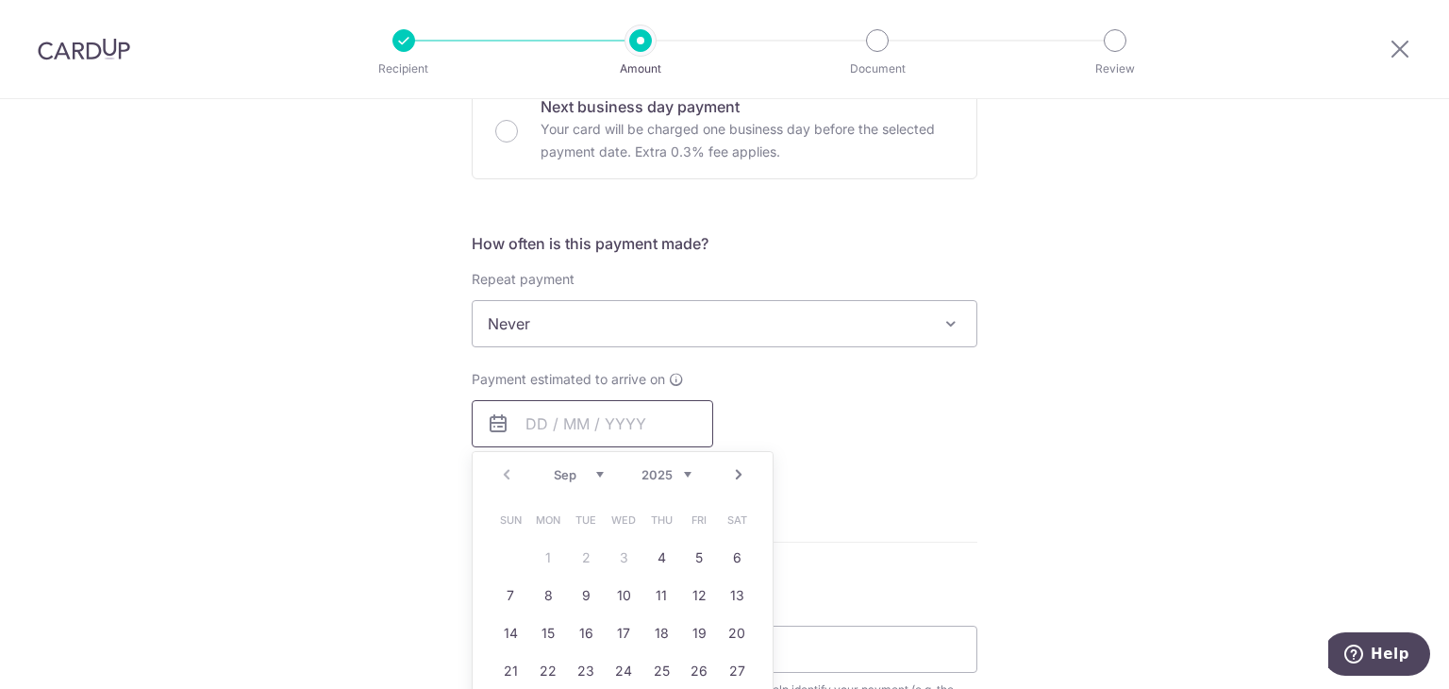
scroll to position [755, 0]
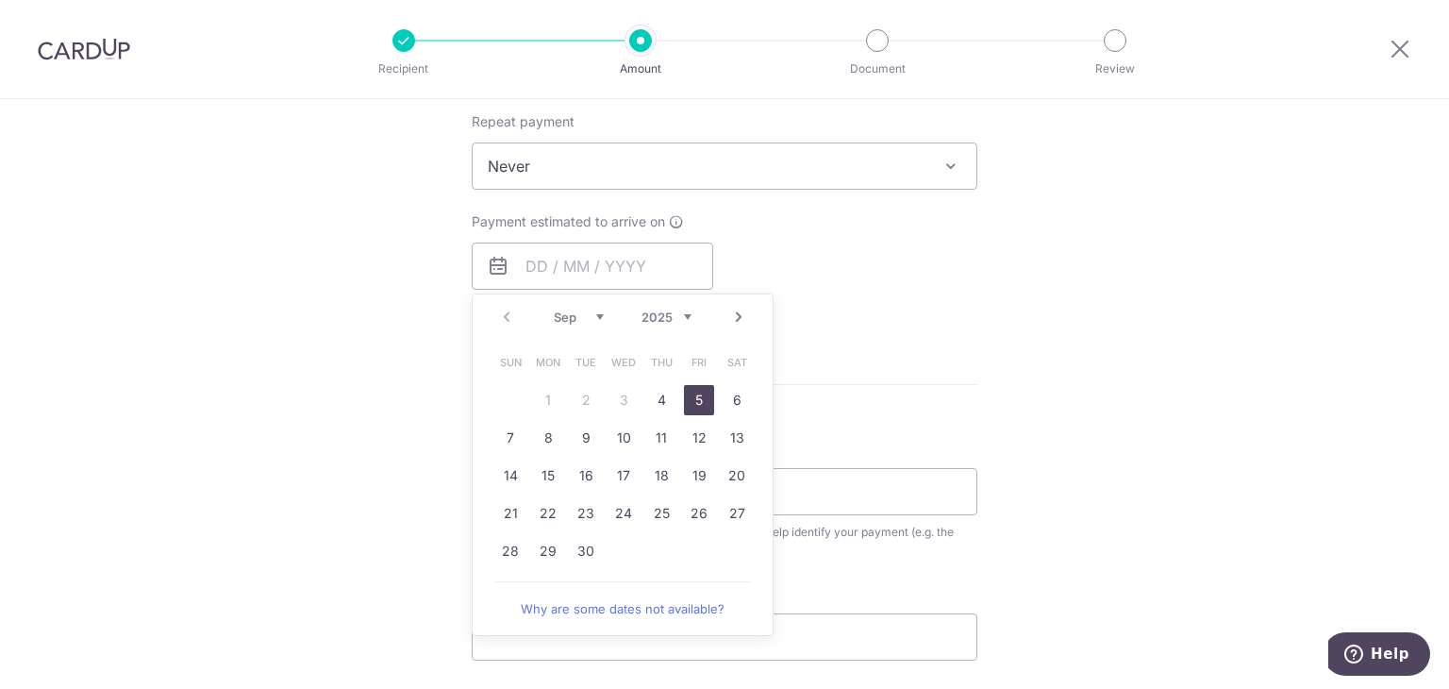
click at [687, 399] on link "5" at bounding box center [699, 400] width 30 height 30
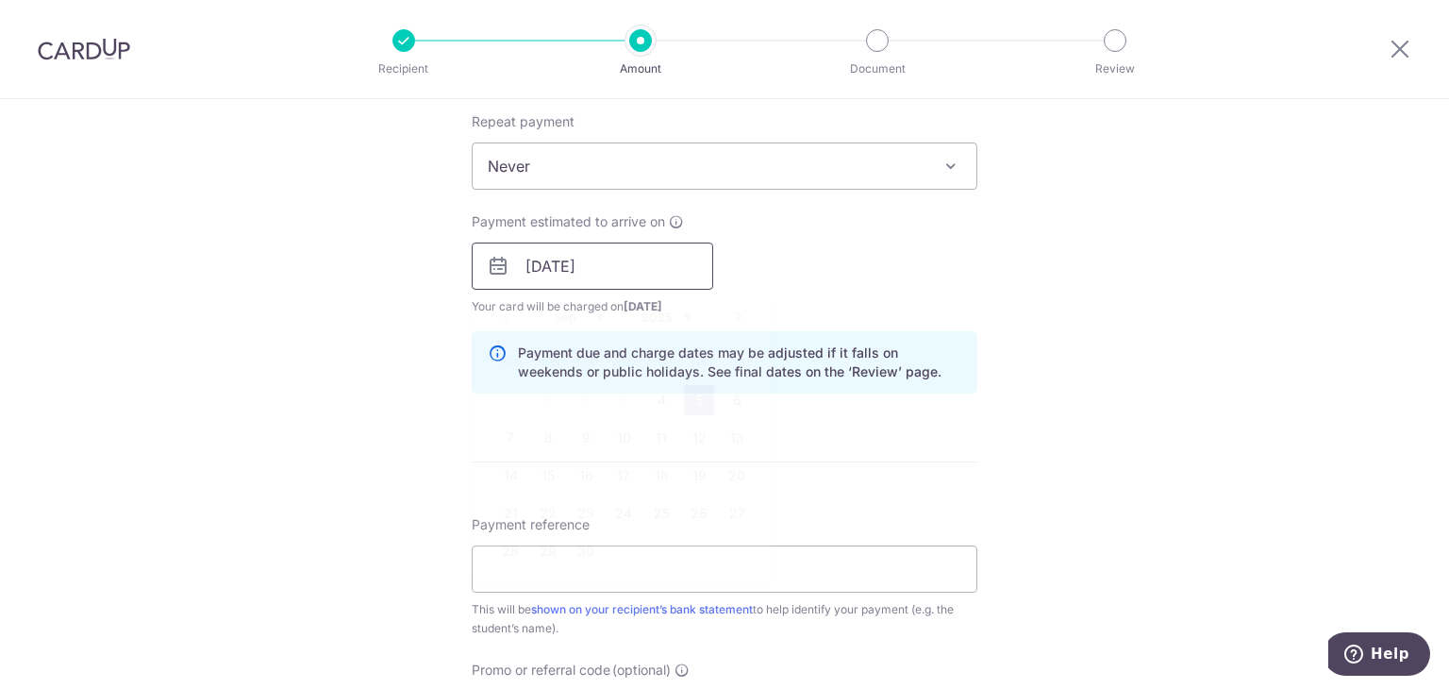
click at [659, 260] on input "[DATE]" at bounding box center [593, 266] width 242 height 47
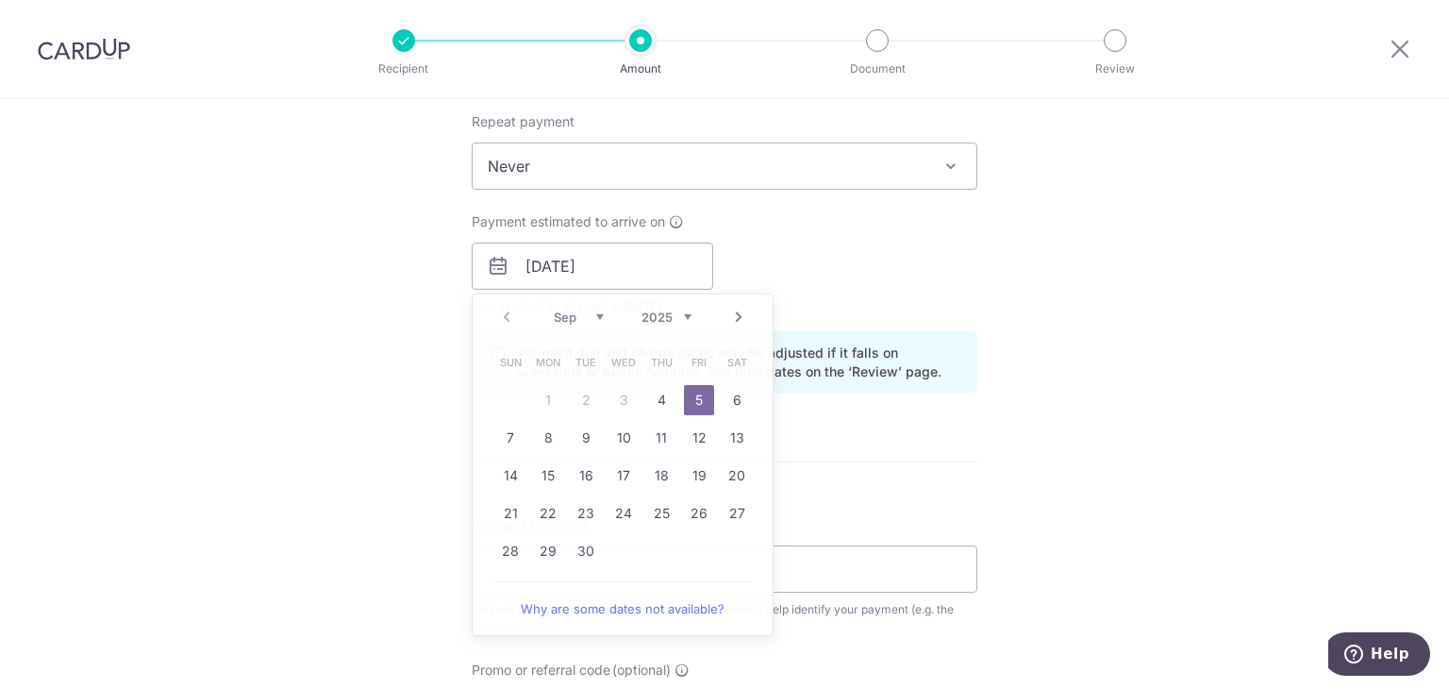
click at [940, 417] on form "Enter payment amount SGD 4,592.40 4592.40 Recipient added successfully! Select …" at bounding box center [725, 254] width 506 height 1571
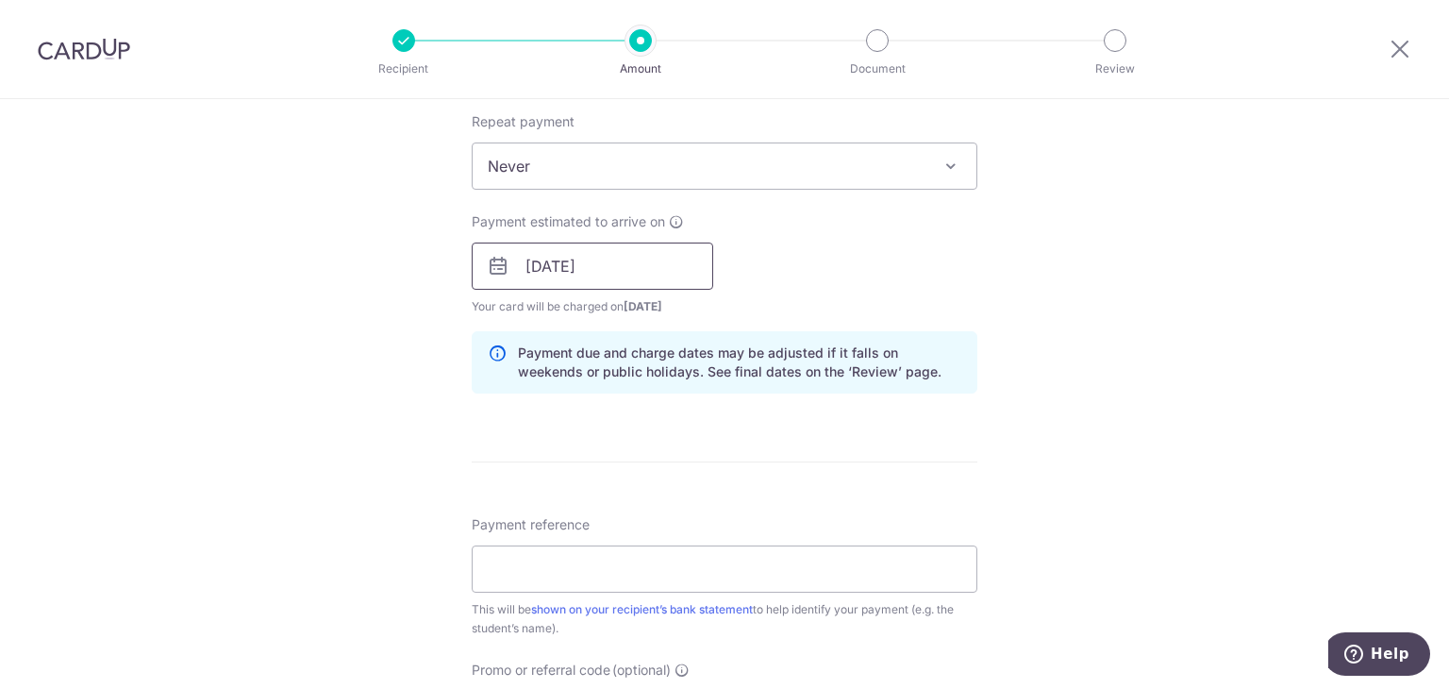
click at [687, 260] on input "[DATE]" at bounding box center [593, 266] width 242 height 47
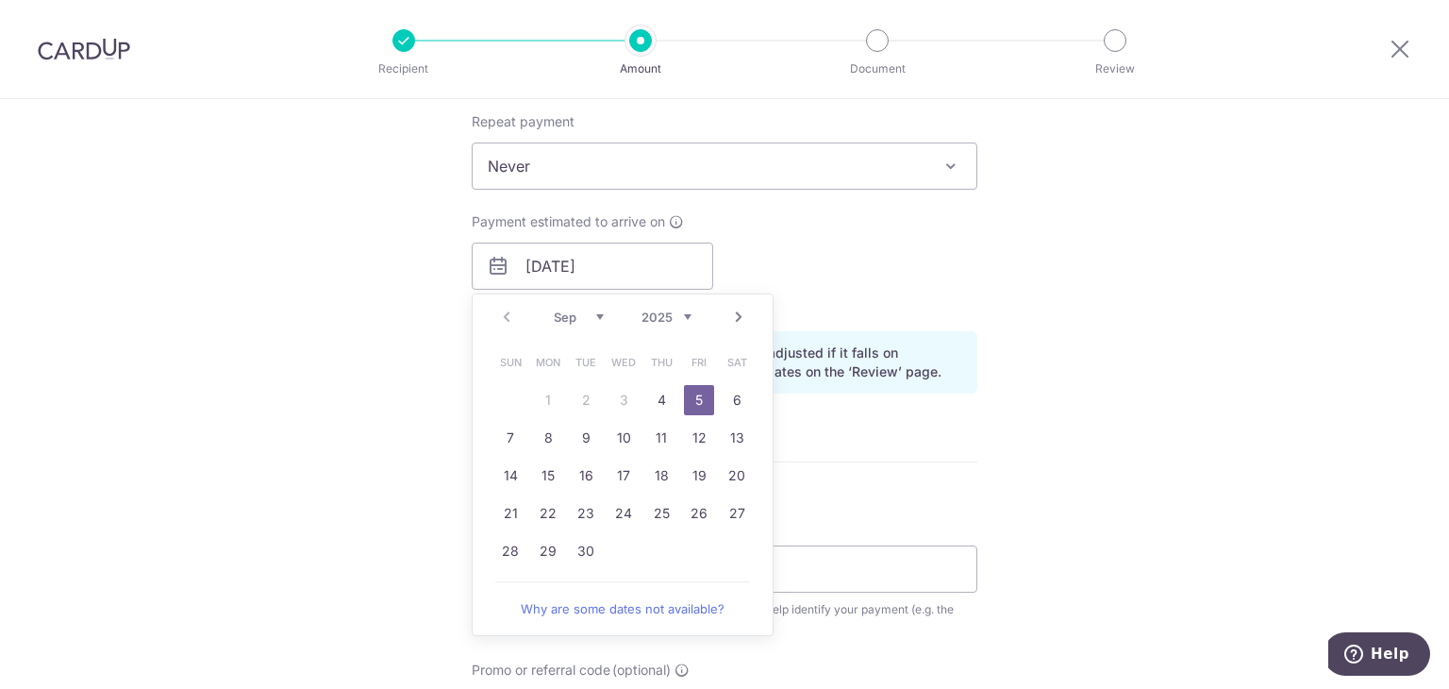
click at [513, 427] on link "7" at bounding box center [510, 438] width 30 height 30
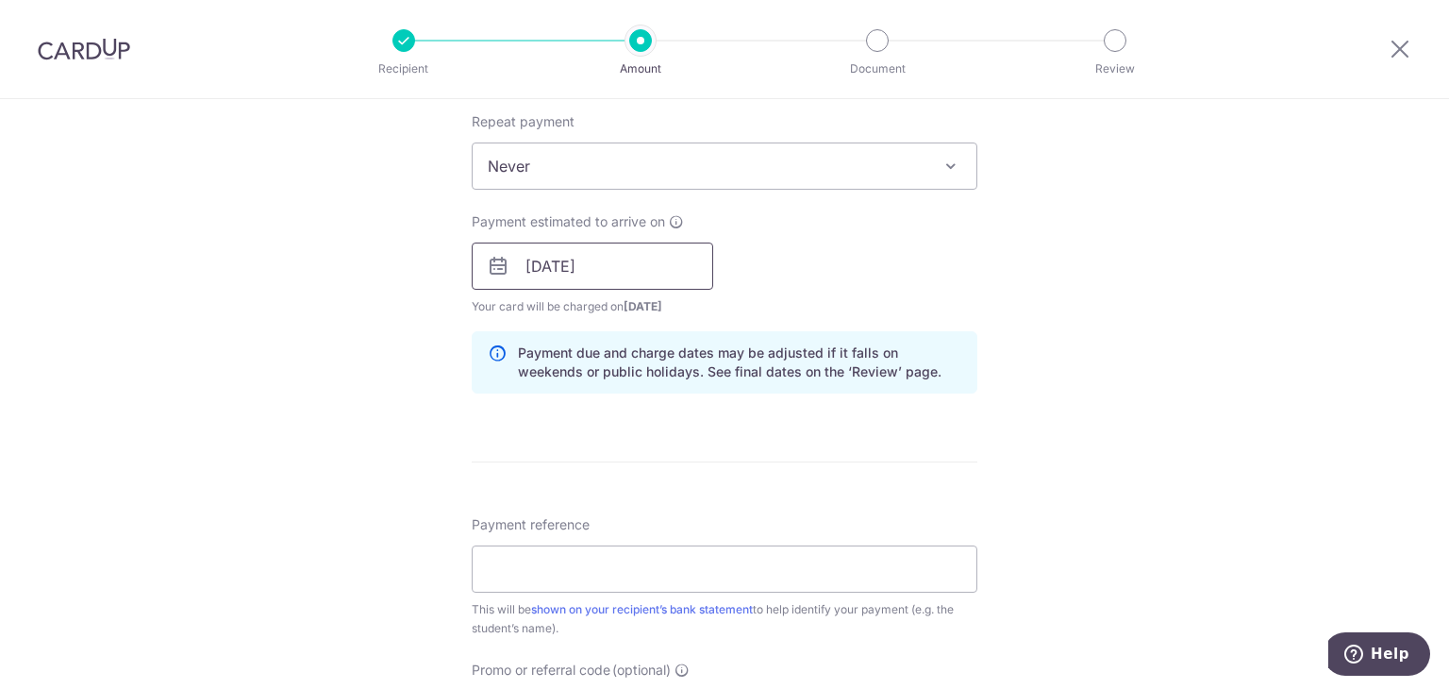
click at [653, 257] on input "07/09/2025" at bounding box center [593, 266] width 242 height 47
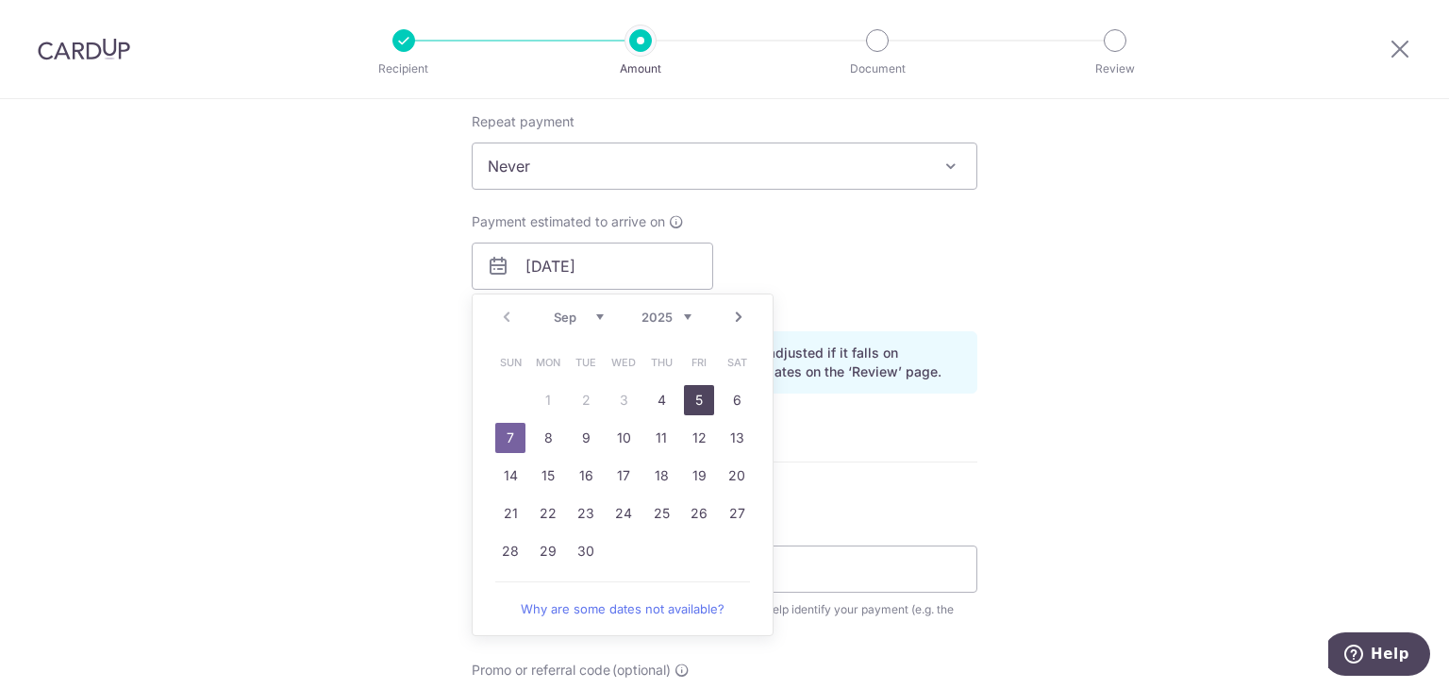
click at [695, 390] on link "5" at bounding box center [699, 400] width 30 height 30
type input "[DATE]"
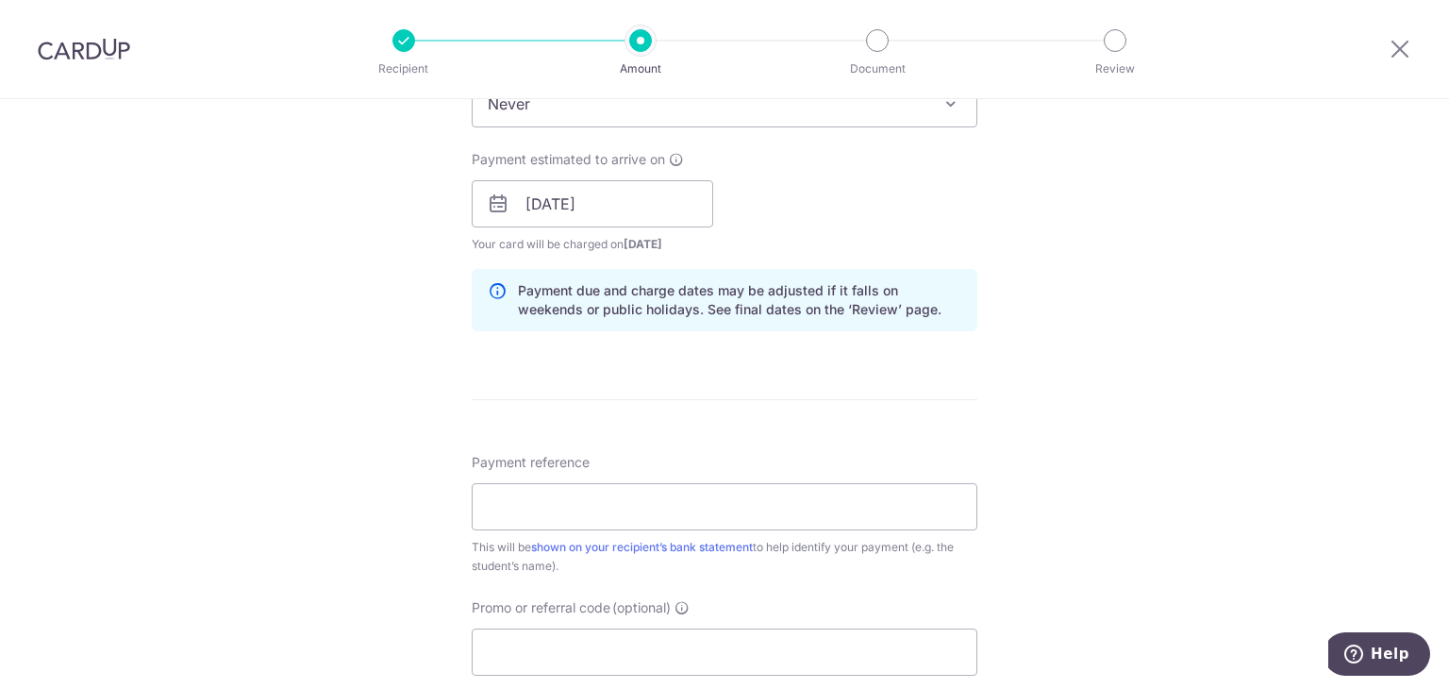
scroll to position [944, 0]
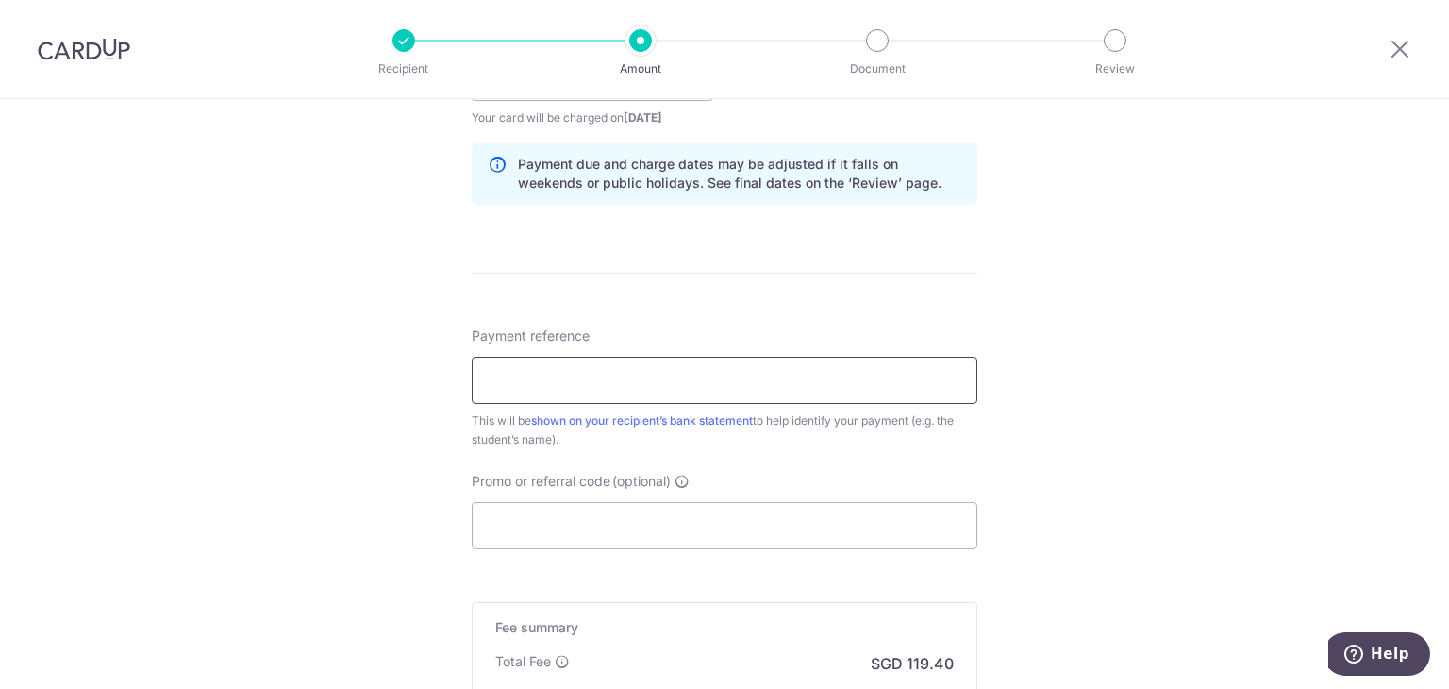
click at [868, 385] on input "Payment reference" at bounding box center [725, 380] width 506 height 47
type input "SP-PSI2523628 CT0386016 [PERSON_NAME]"
click at [589, 541] on input "Promo or referral code (optional)" at bounding box center [725, 525] width 506 height 47
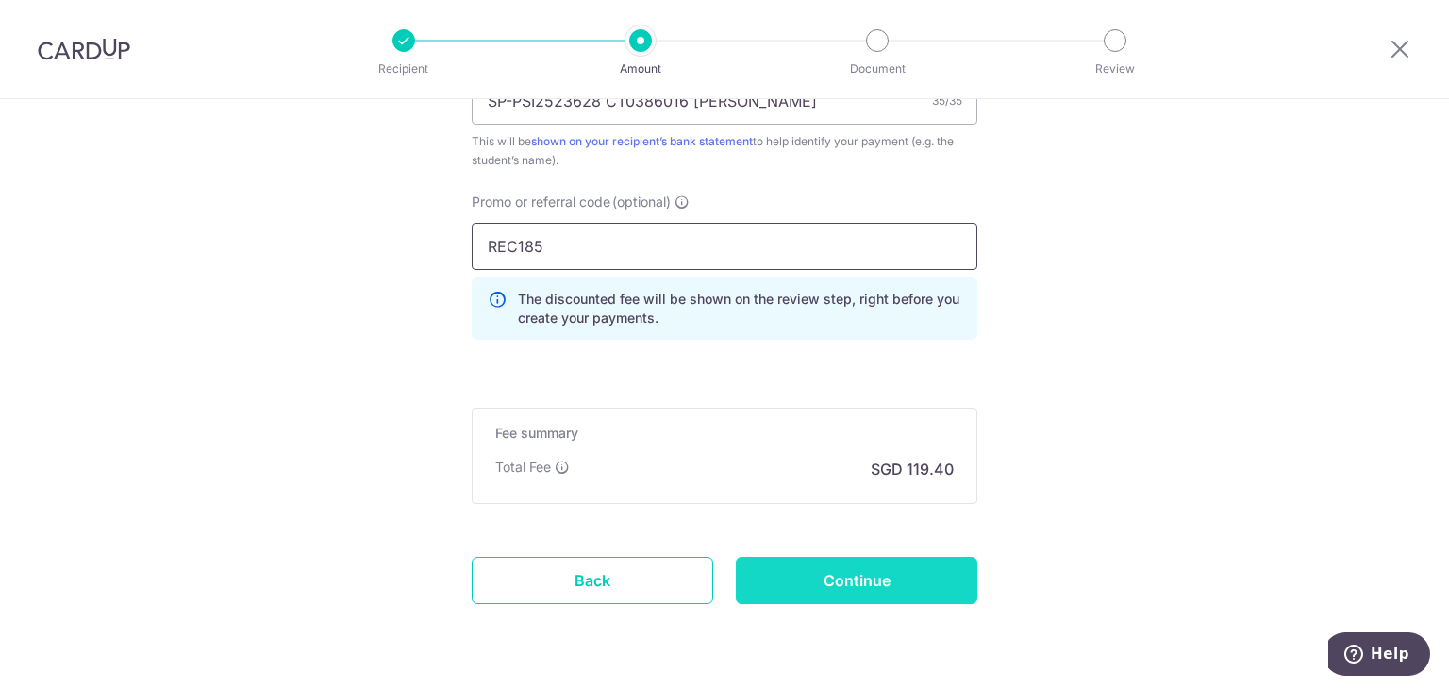
scroll to position [1277, 0]
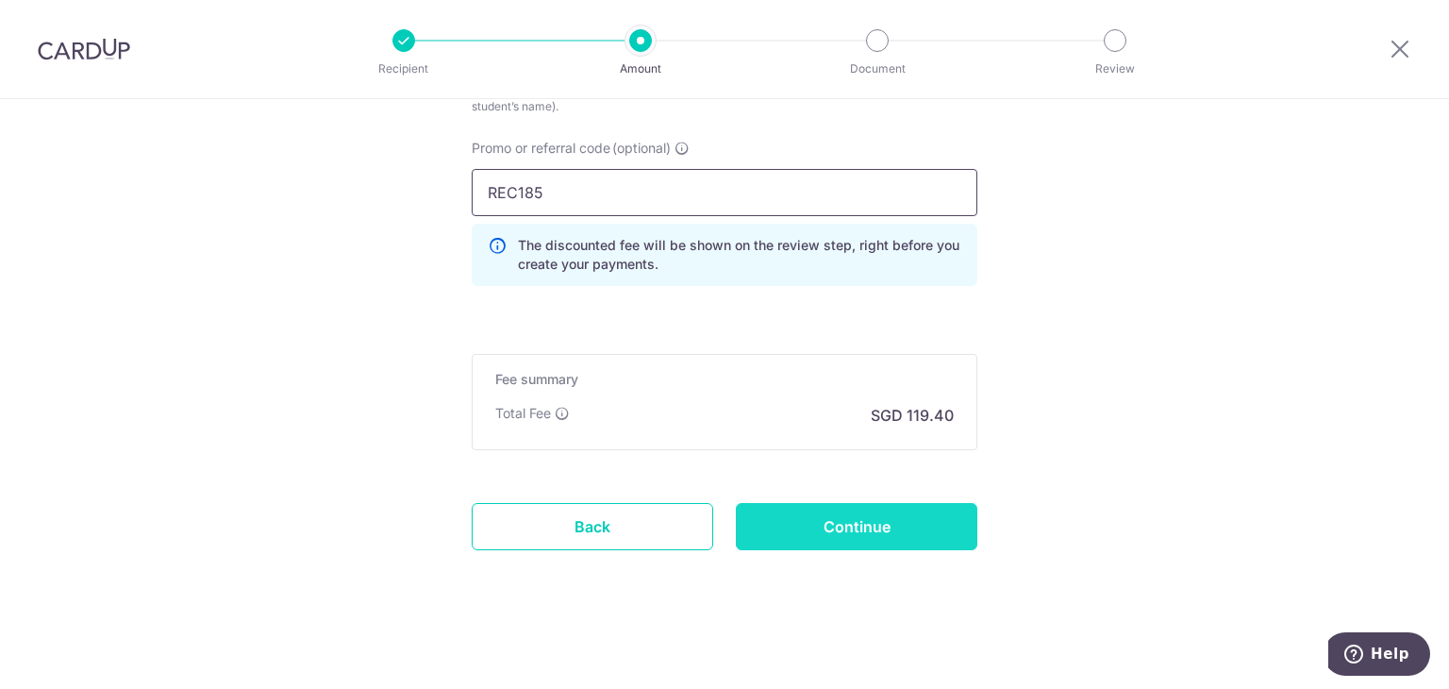
type input "REC185"
click at [782, 510] on input "Continue" at bounding box center [857, 526] width 242 height 47
type input "Create Schedule"
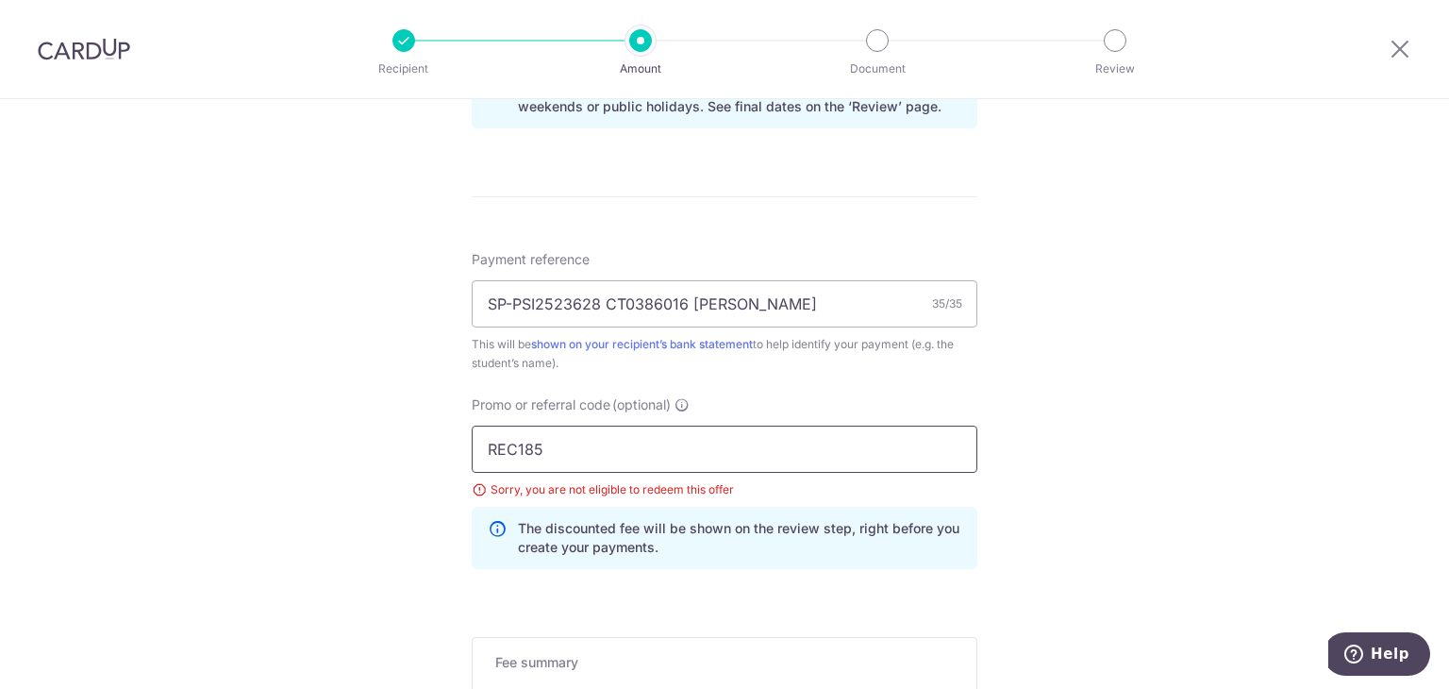
drag, startPoint x: 653, startPoint y: 443, endPoint x: 140, endPoint y: 378, distance: 517.3
click at [143, 382] on div "Tell us more about your payment Enter payment amount SGD 4,592.40 4592.40 Selec…" at bounding box center [724, 27] width 1449 height 1896
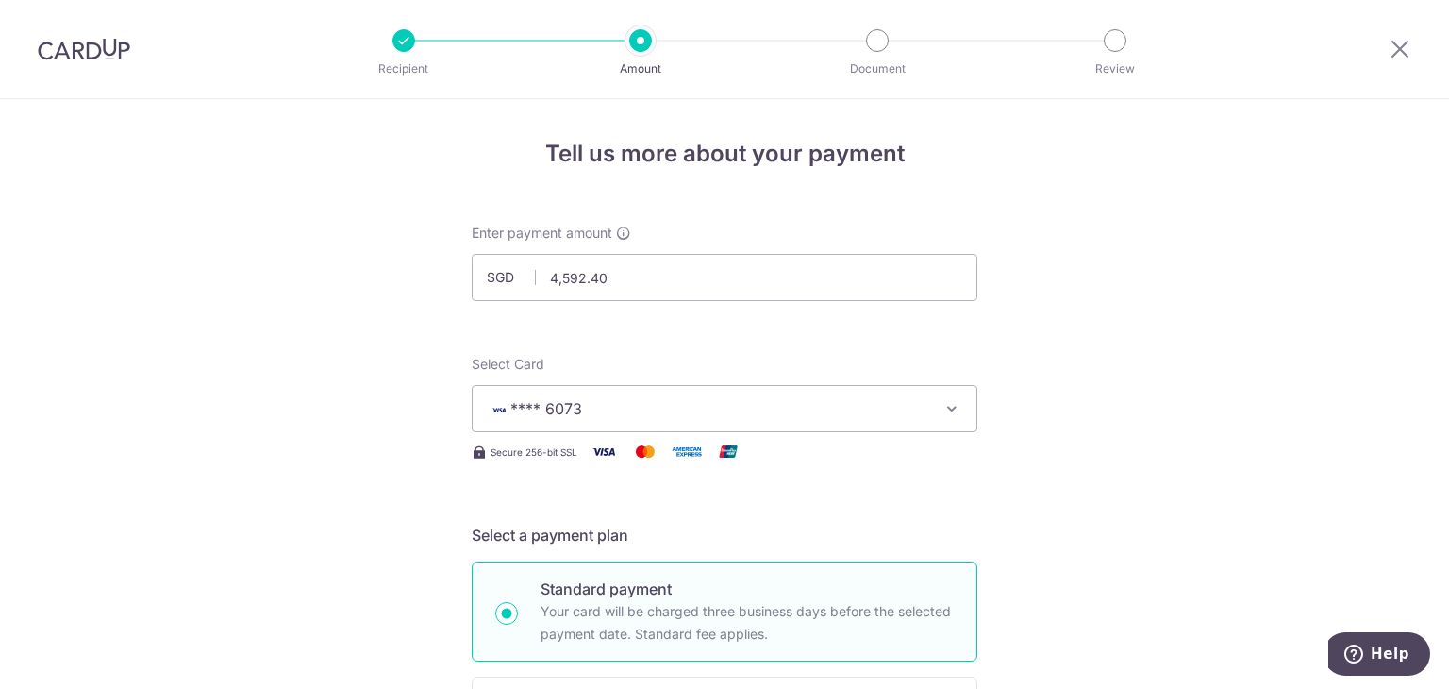
type input "off225"
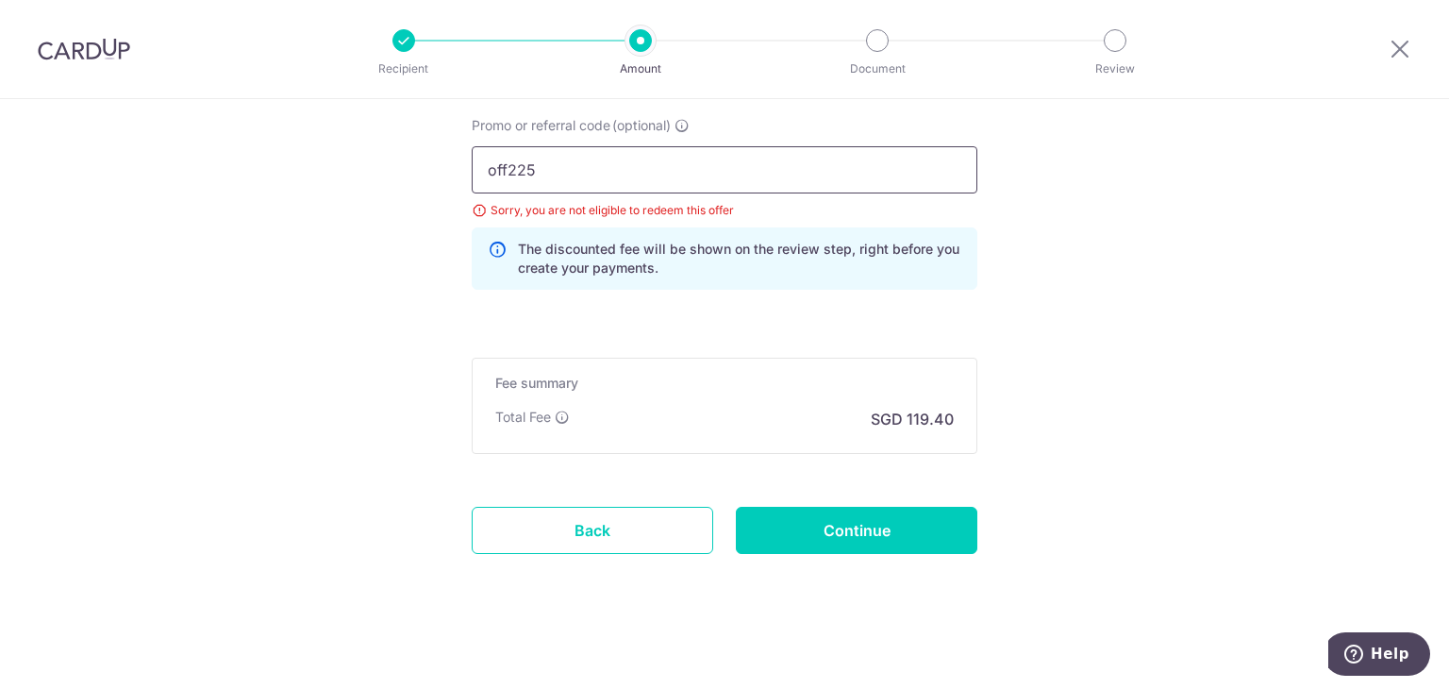
scroll to position [1303, 0]
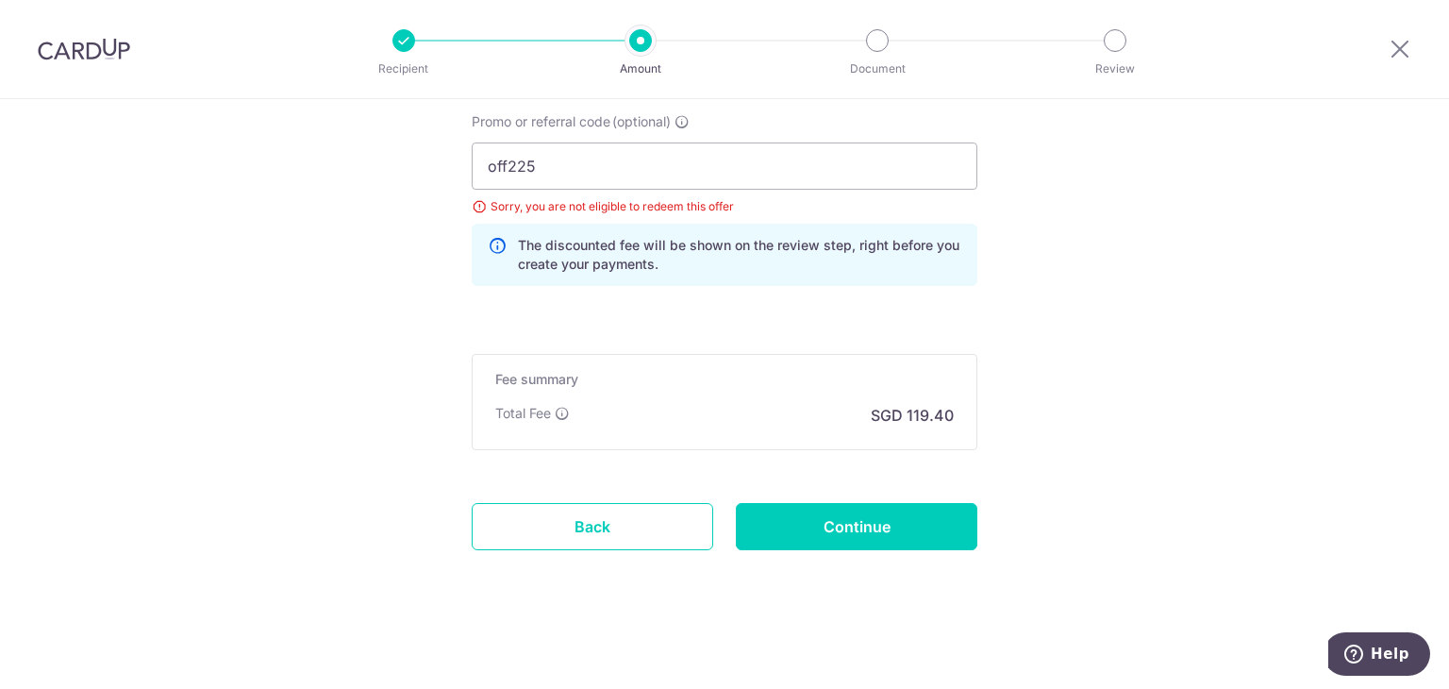
drag, startPoint x: 826, startPoint y: 510, endPoint x: 827, endPoint y: 496, distance: 14.2
click at [827, 510] on input "Continue" at bounding box center [857, 526] width 242 height 47
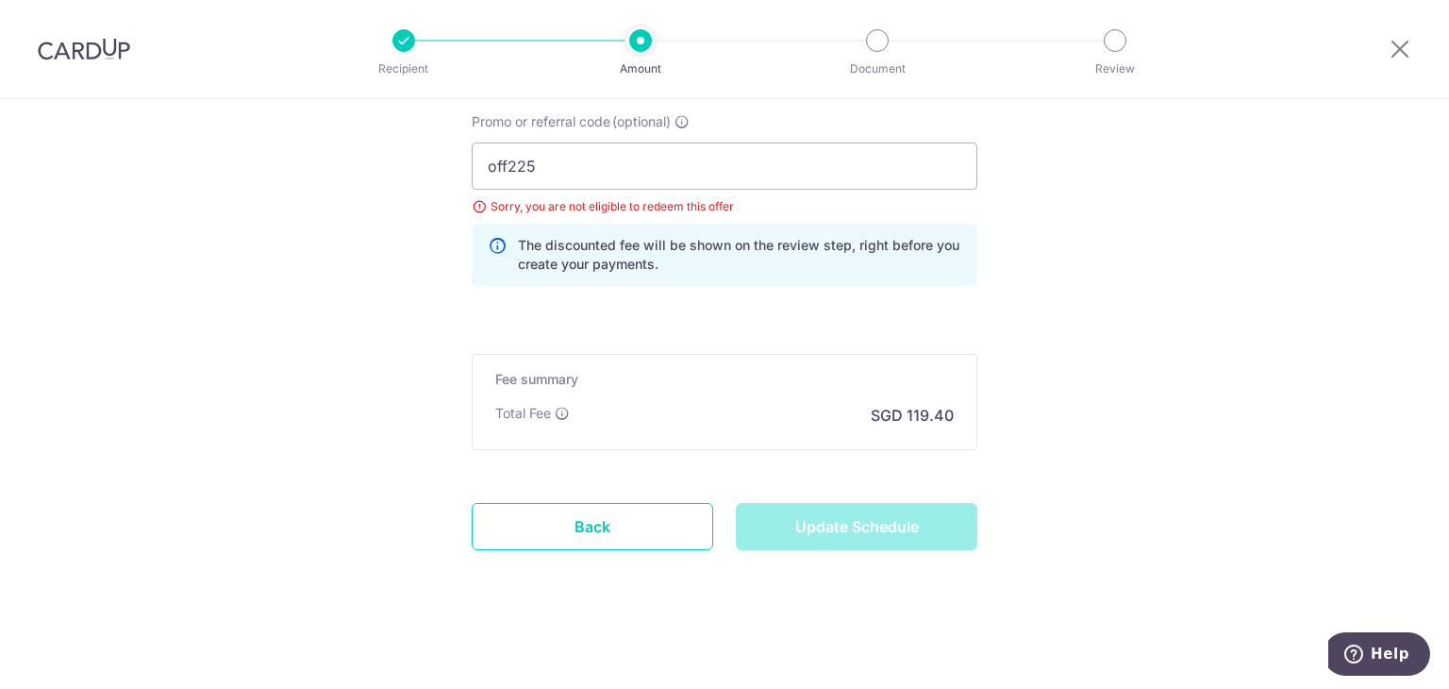
type input "Update Schedule"
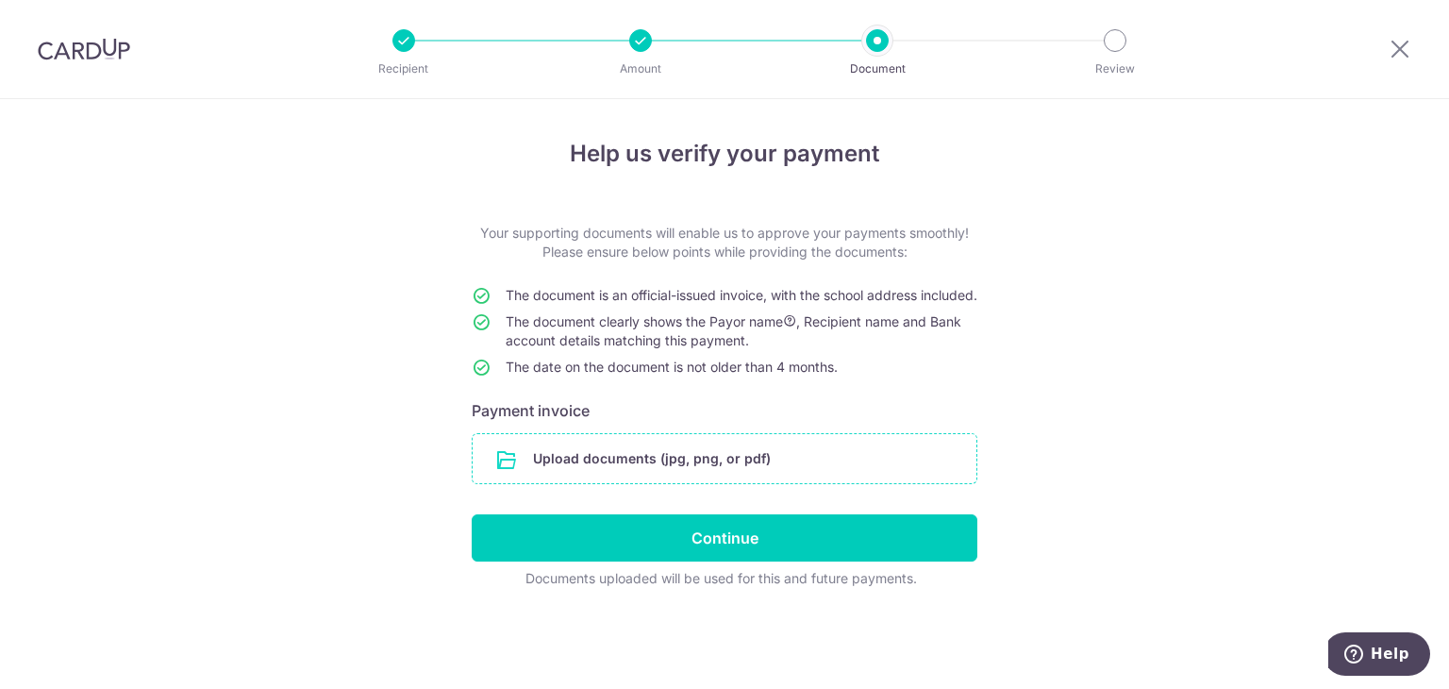
click at [714, 482] on input "file" at bounding box center [725, 458] width 504 height 49
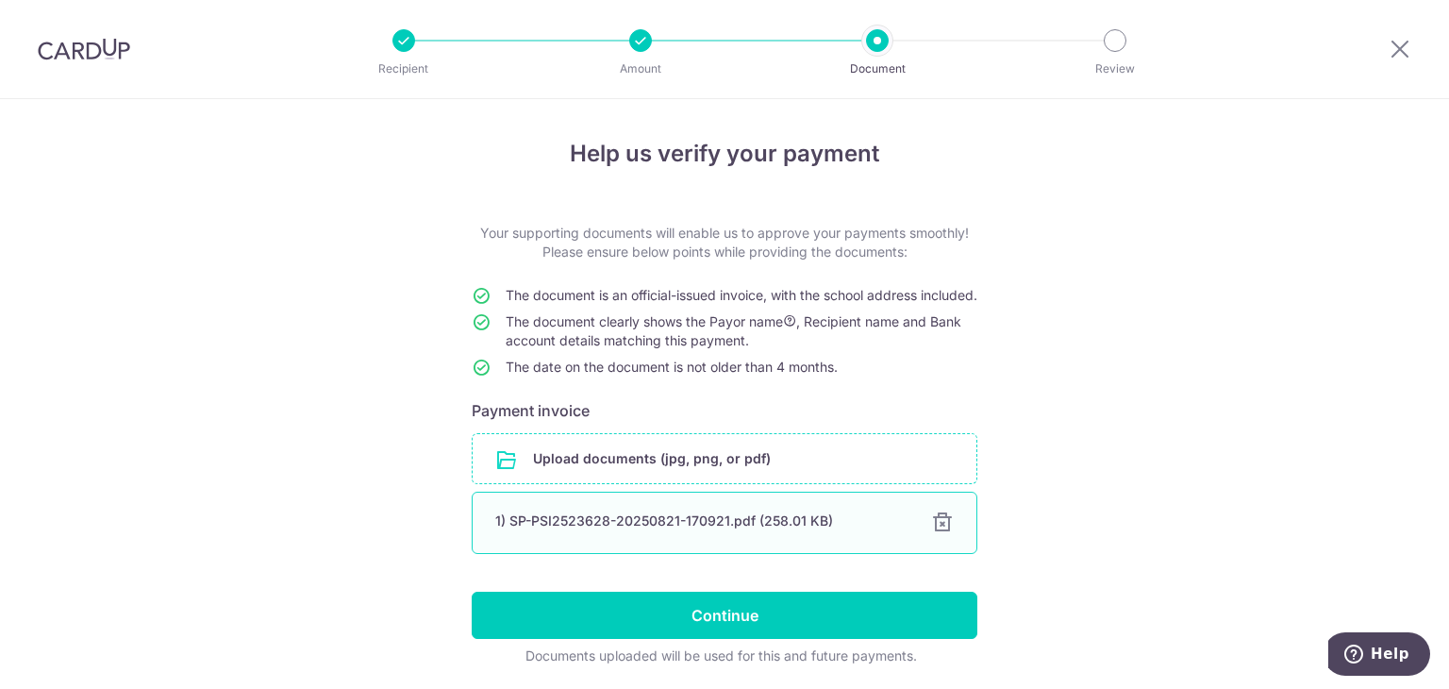
scroll to position [83, 0]
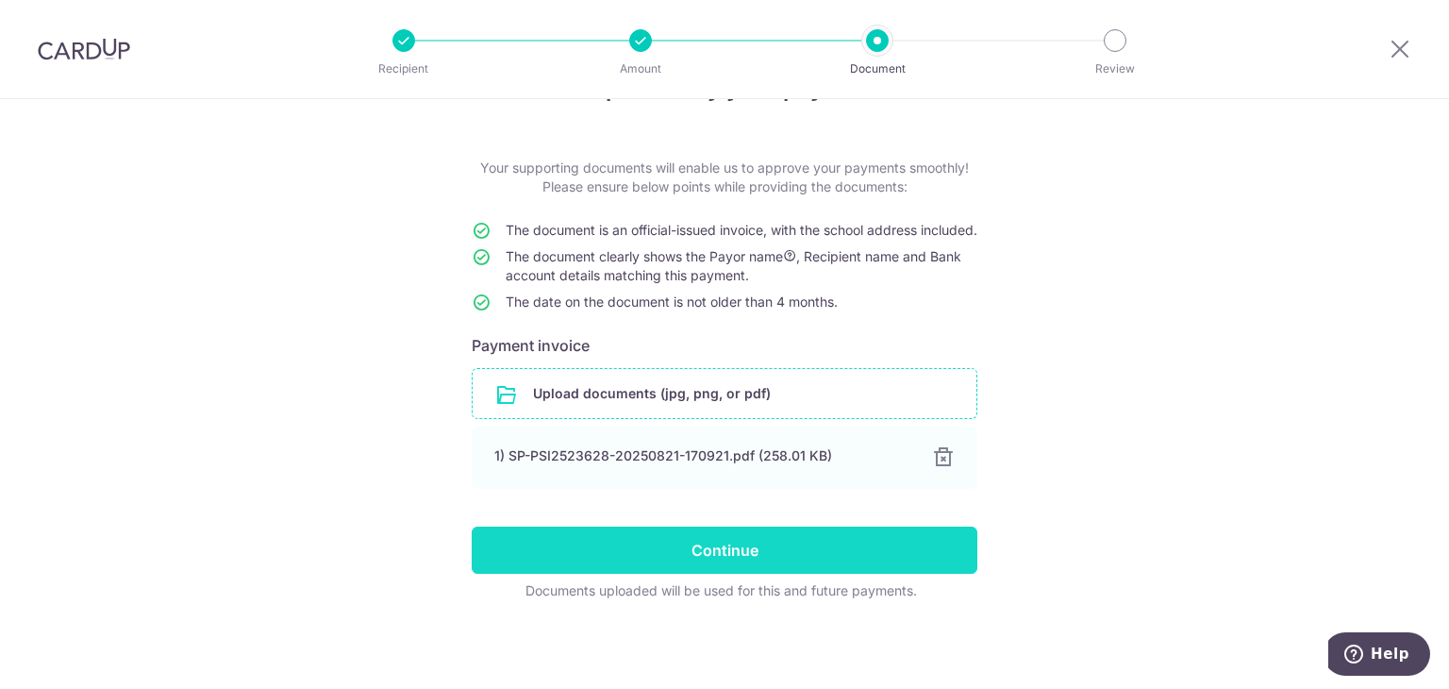
click at [820, 562] on input "Continue" at bounding box center [725, 550] width 506 height 47
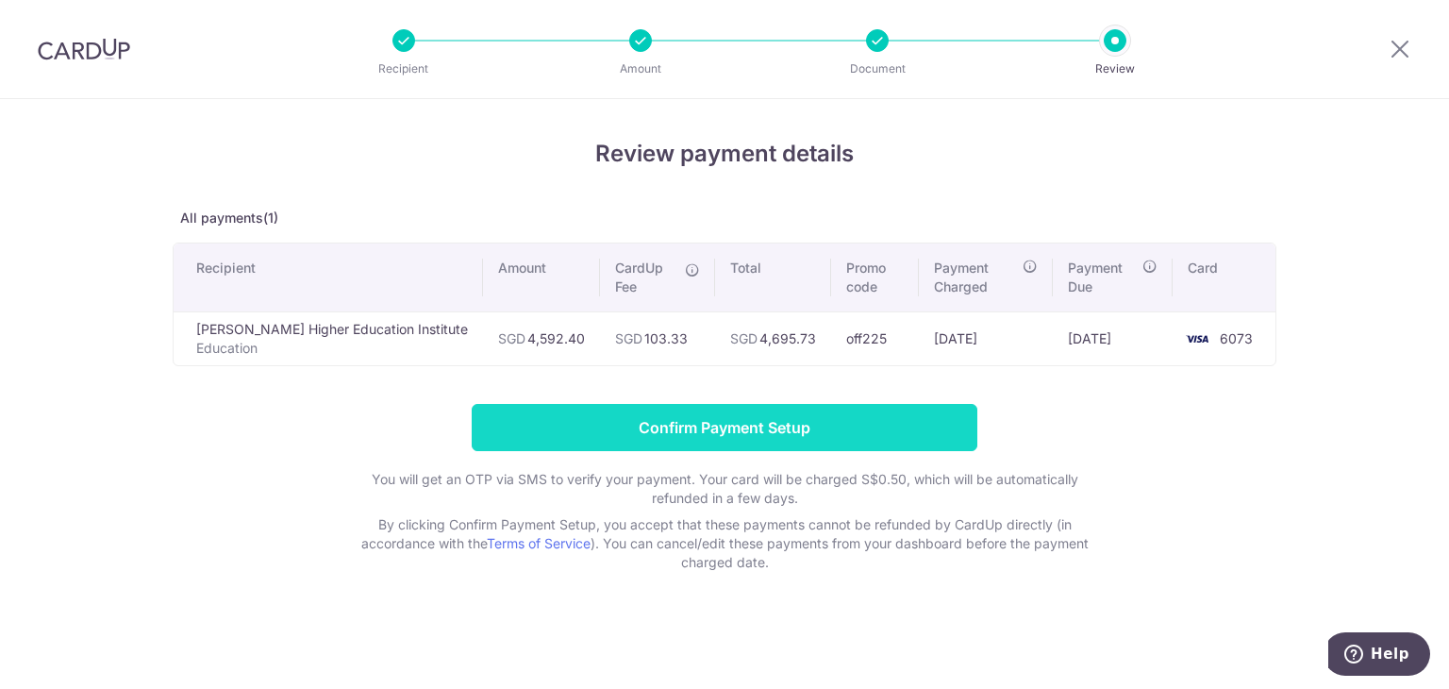
click at [729, 437] on input "Confirm Payment Setup" at bounding box center [725, 427] width 506 height 47
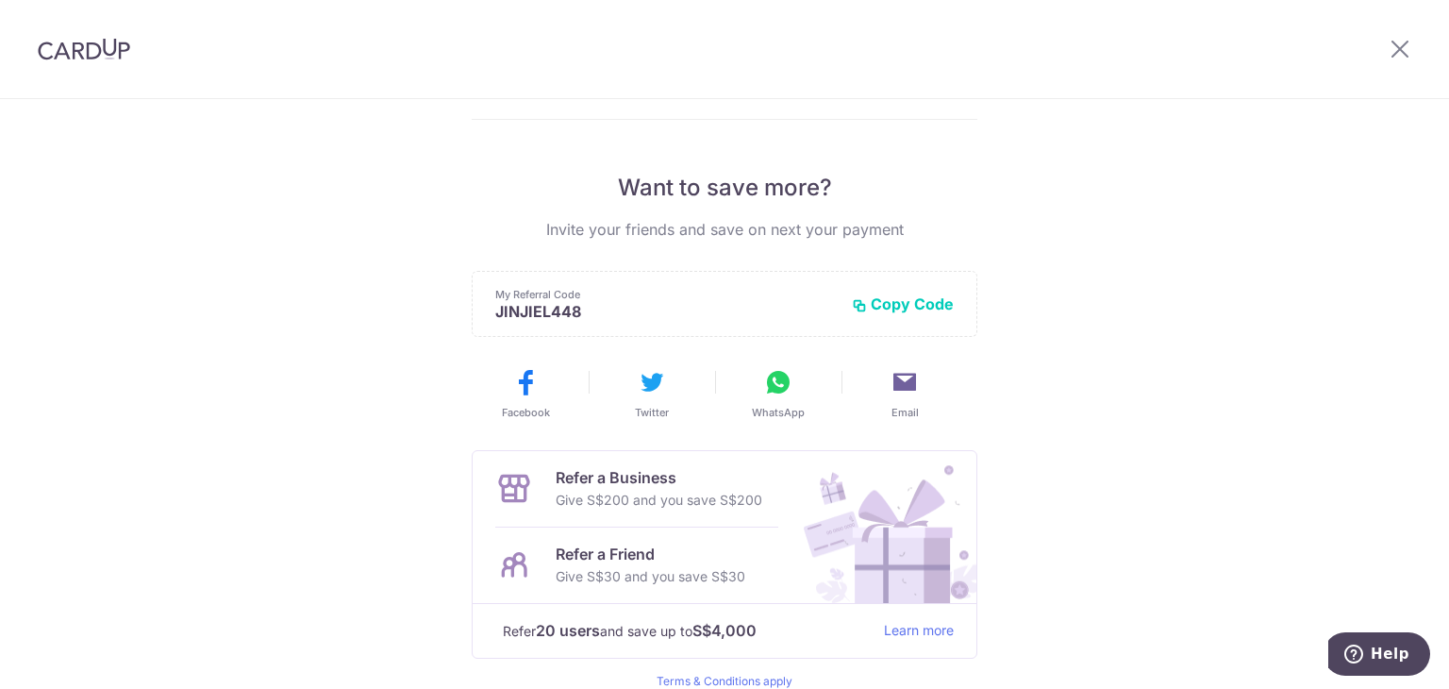
scroll to position [227, 0]
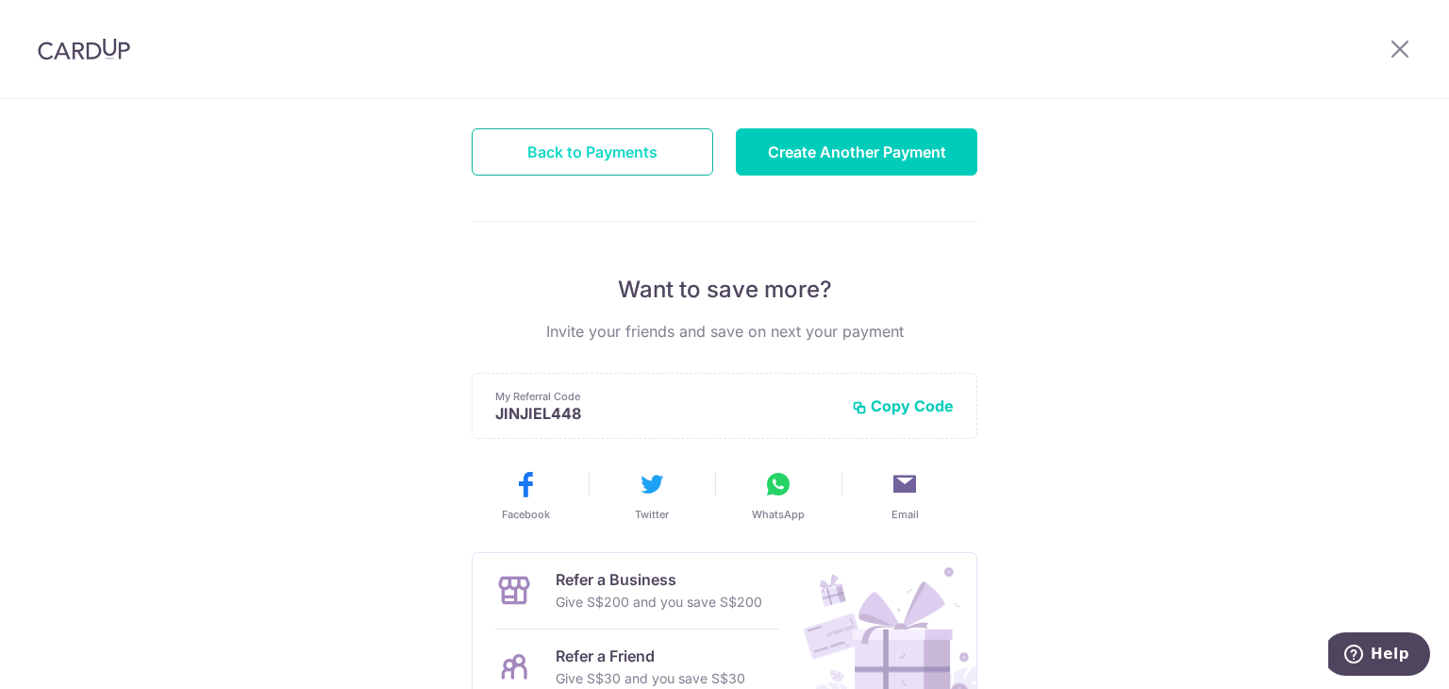
click at [629, 165] on button "Back to Payments" at bounding box center [593, 151] width 242 height 47
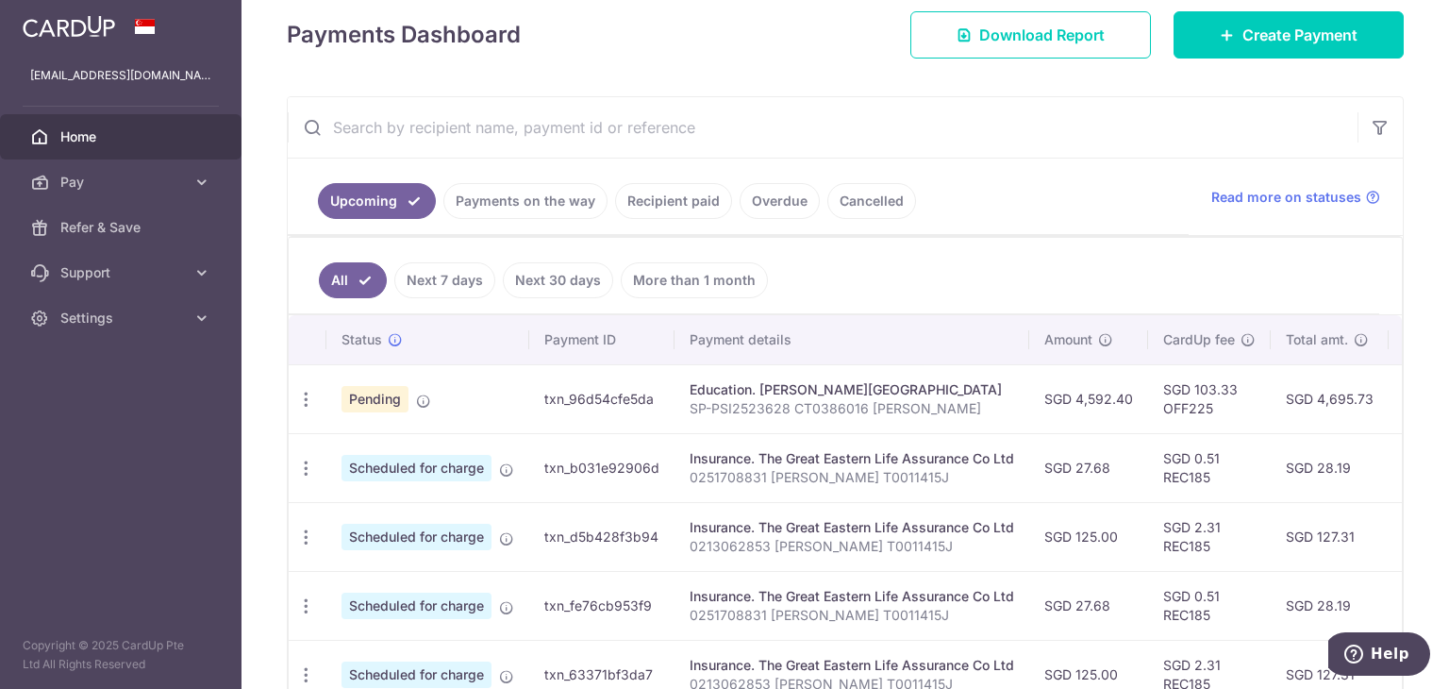
scroll to position [283, 0]
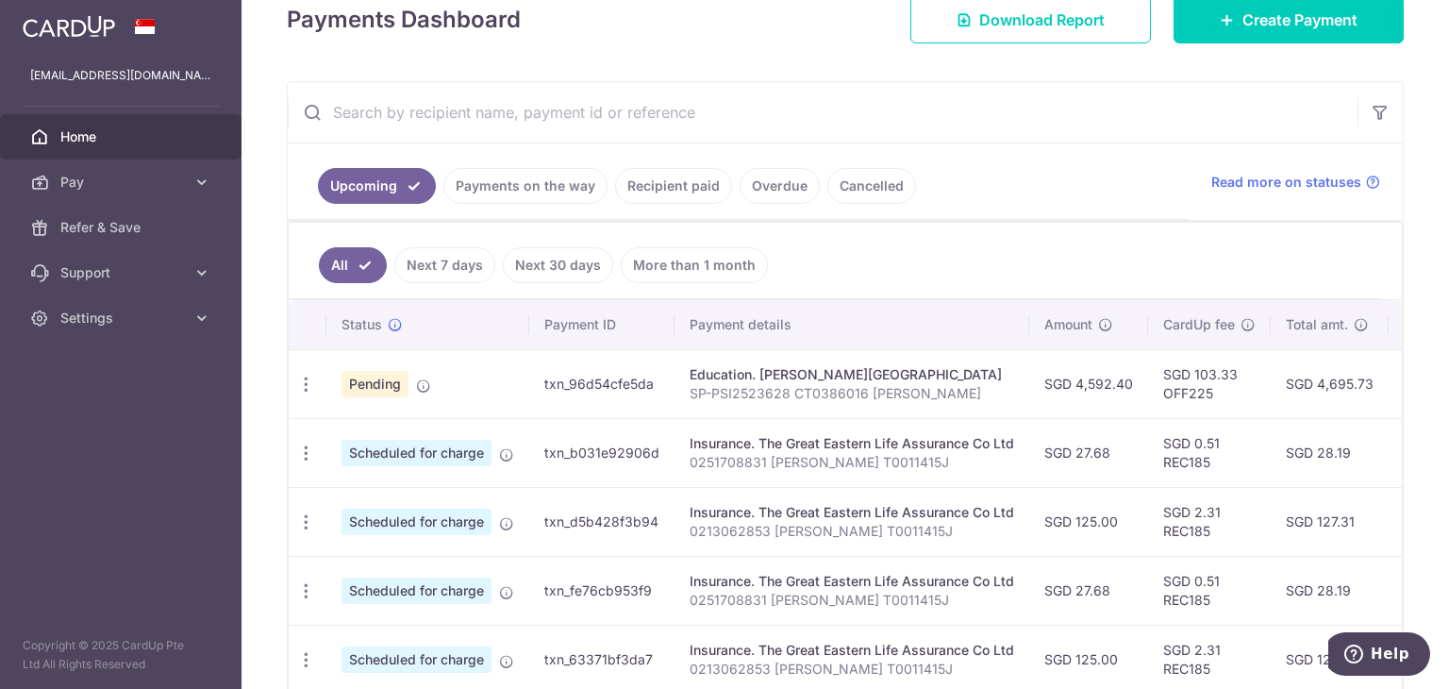
click at [845, 174] on link "Cancelled" at bounding box center [872, 186] width 89 height 36
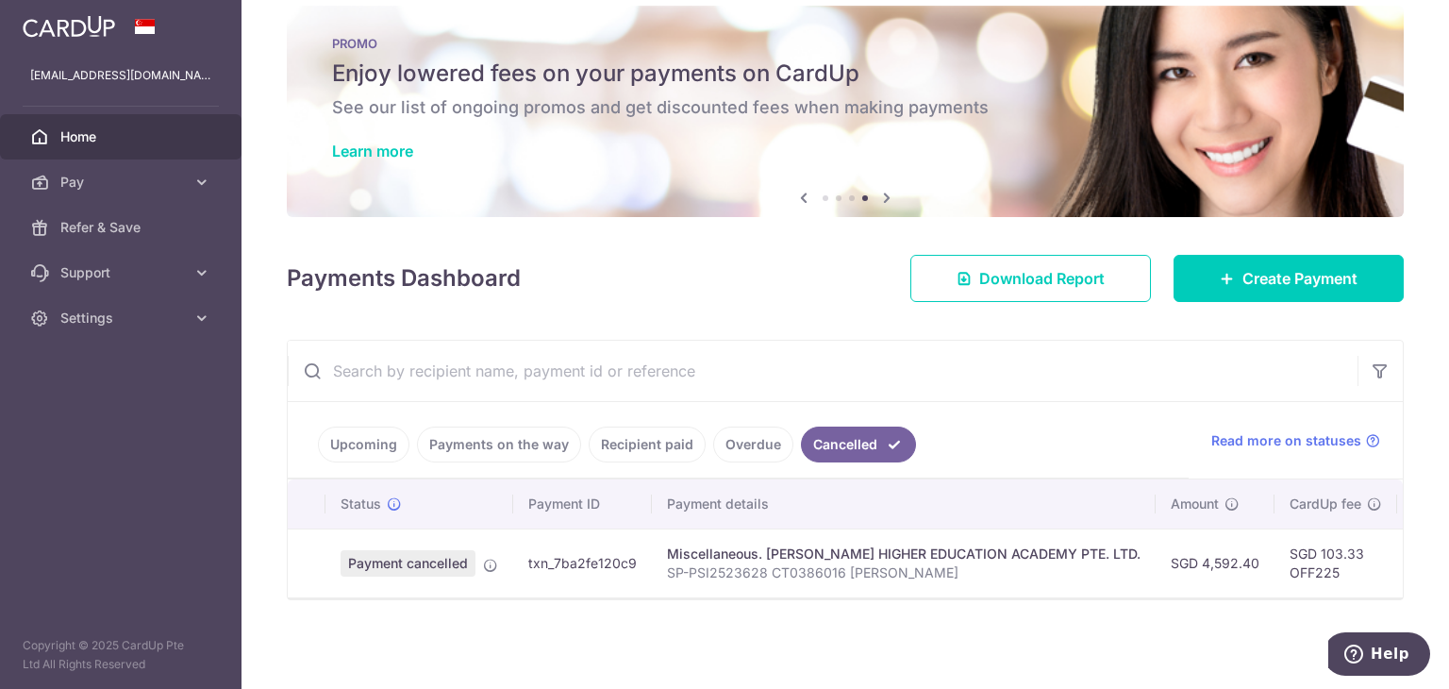
scroll to position [32, 0]
click at [348, 443] on link "Upcoming" at bounding box center [364, 445] width 92 height 36
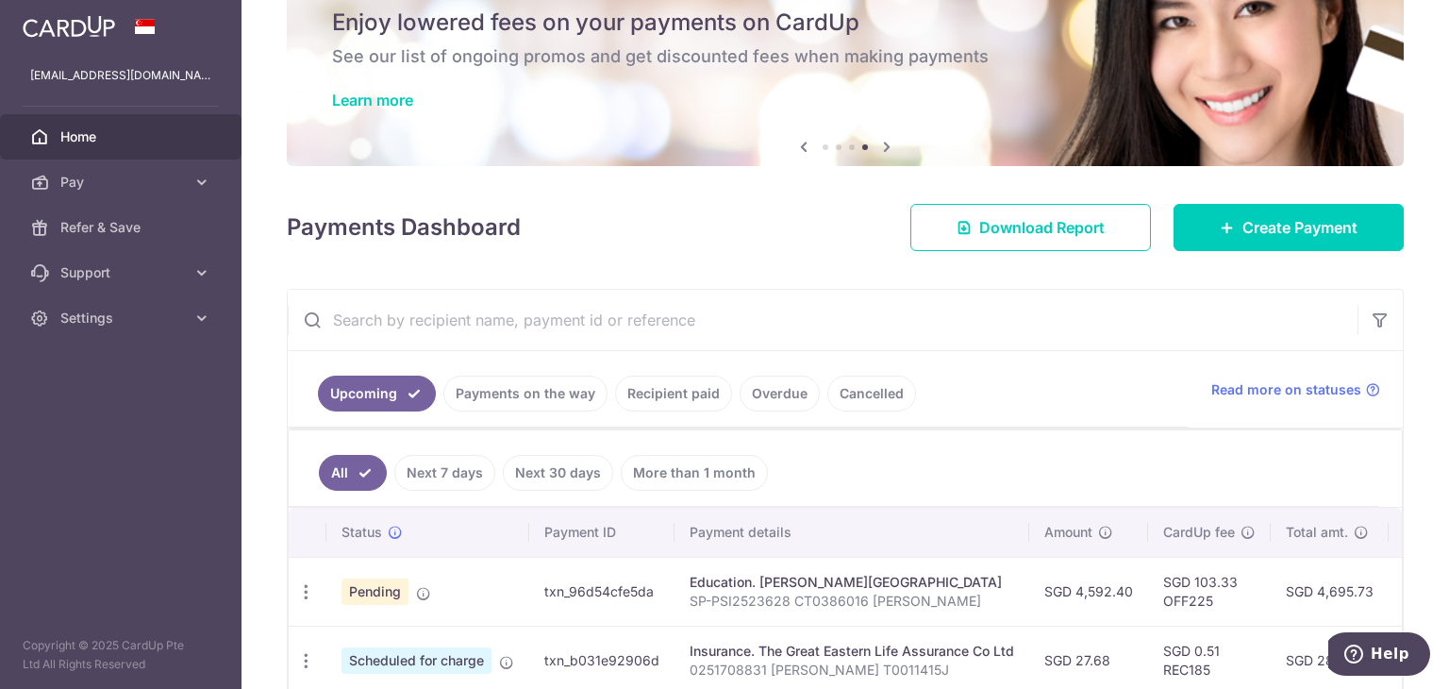
scroll to position [283, 0]
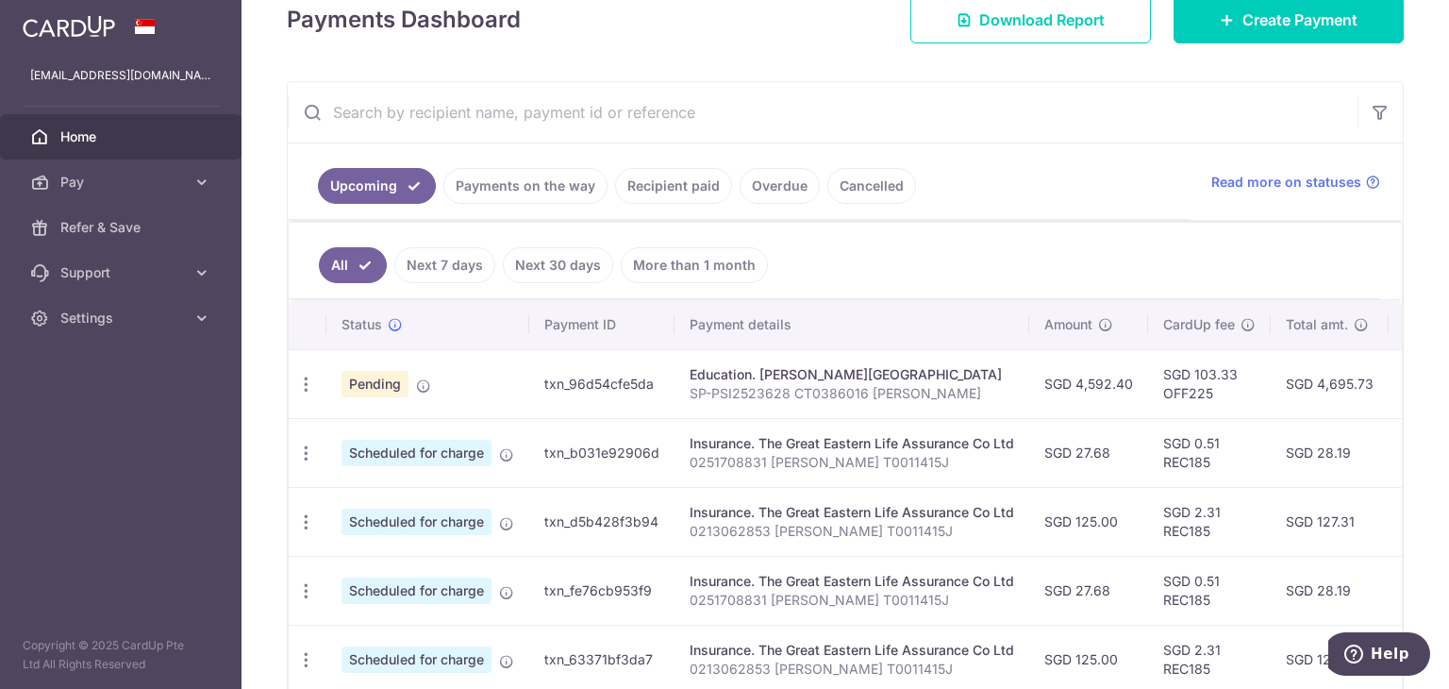
click at [845, 193] on link "Cancelled" at bounding box center [872, 186] width 89 height 36
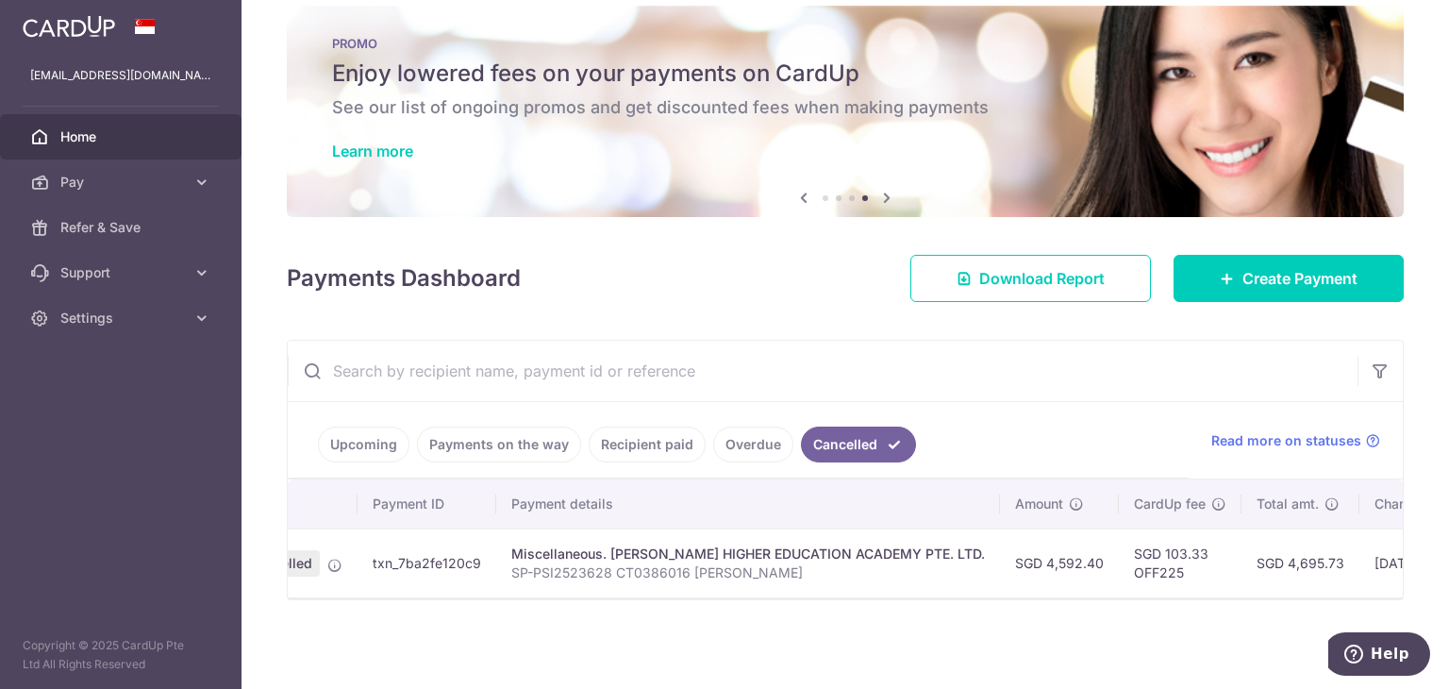
scroll to position [0, 159]
click at [370, 443] on link "Upcoming" at bounding box center [364, 445] width 92 height 36
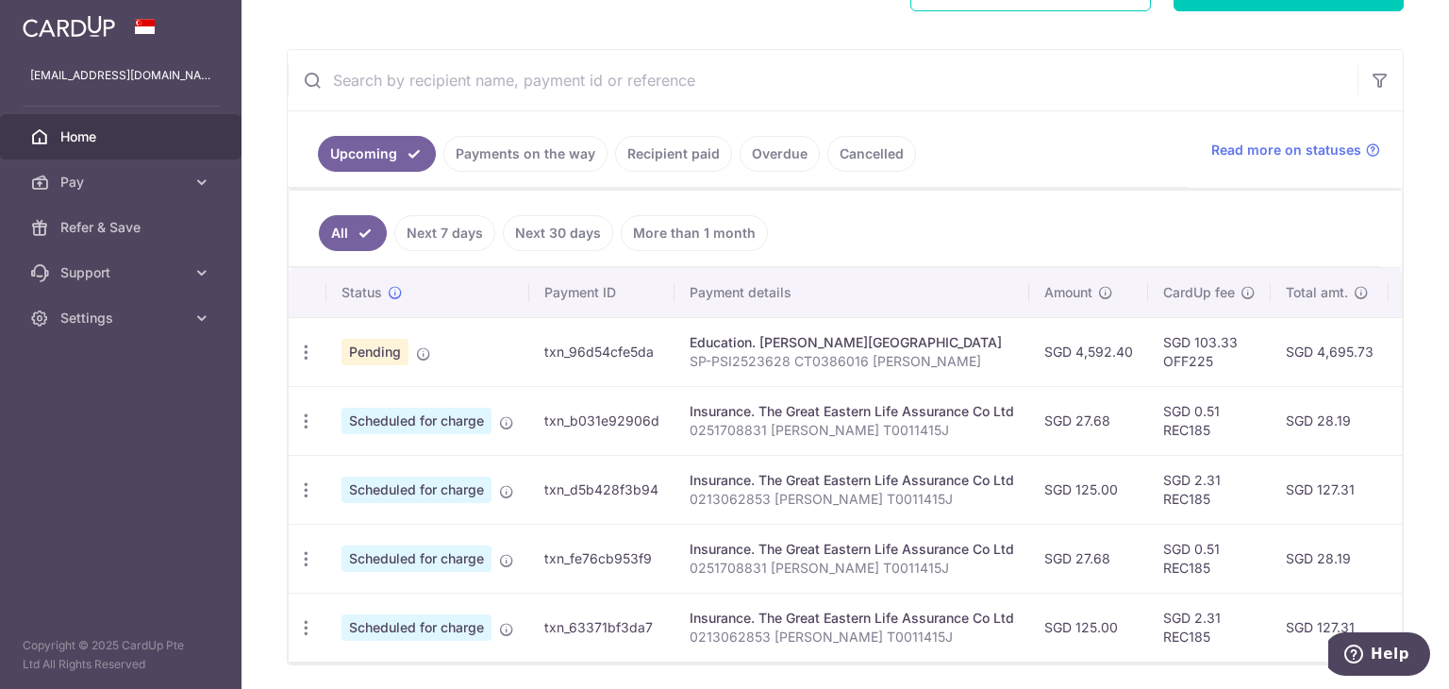
scroll to position [386, 0]
